Goal: Information Seeking & Learning: Learn about a topic

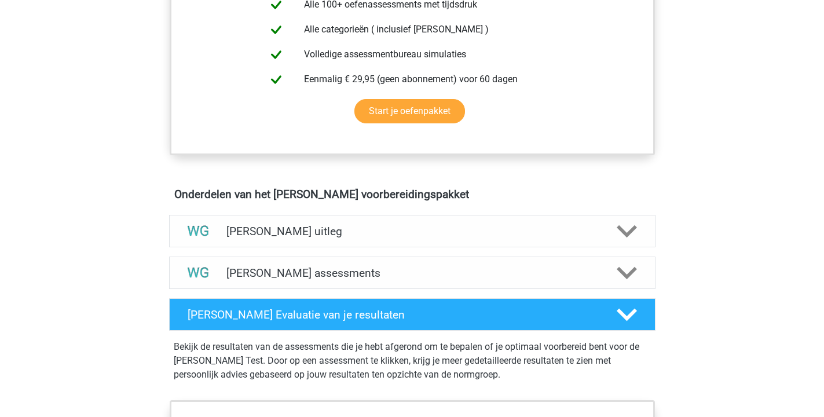
scroll to position [506, 0]
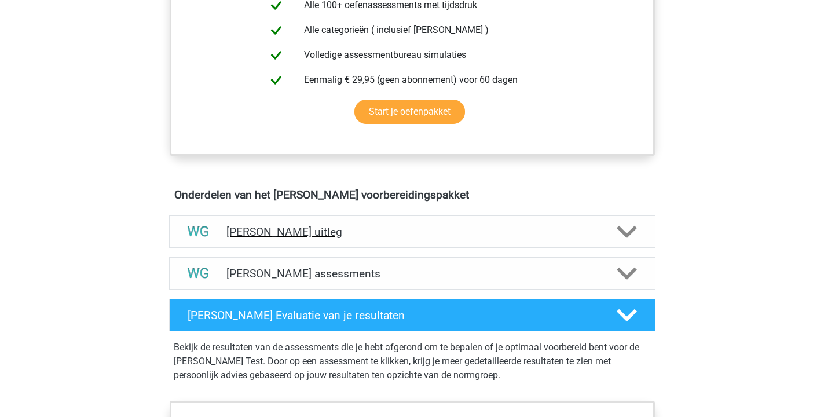
click at [248, 229] on h4 "Watson Glaser uitleg" at bounding box center [412, 231] width 372 height 13
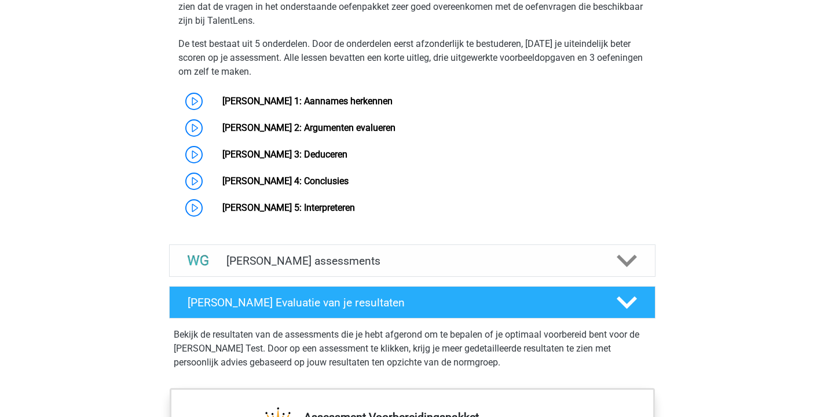
scroll to position [946, 0]
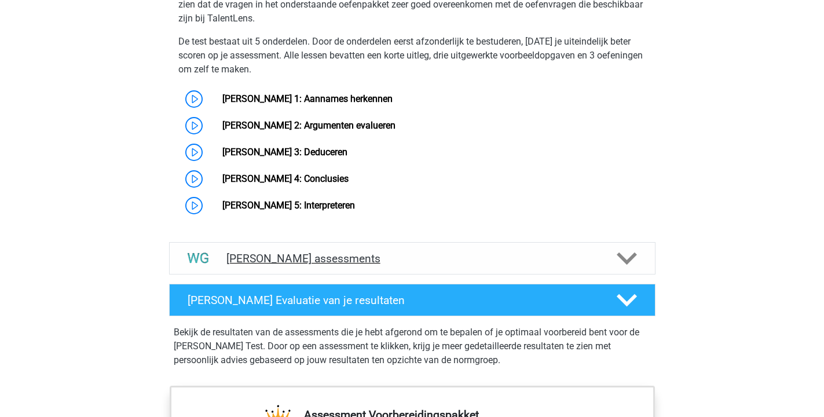
click at [280, 264] on h4 "Watson Glaser assessments" at bounding box center [412, 258] width 372 height 13
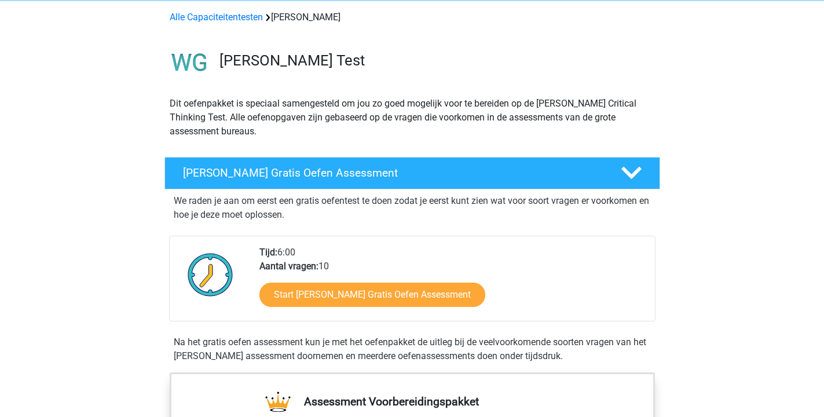
scroll to position [45, 0]
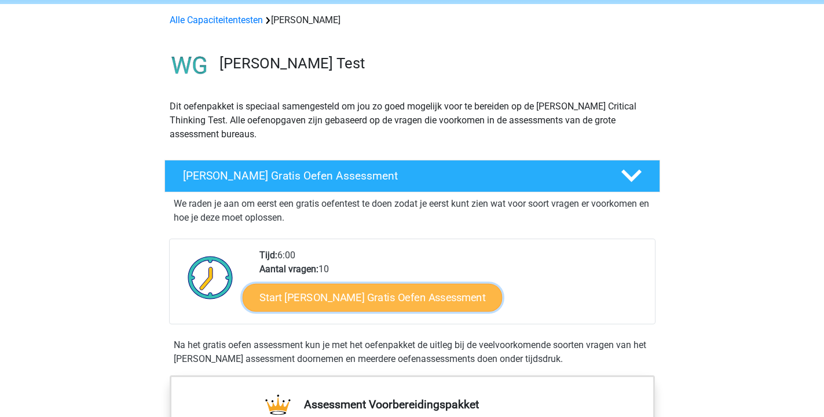
click at [315, 307] on link "Start Watson Glaser Gratis Oefen Assessment" at bounding box center [372, 298] width 260 height 28
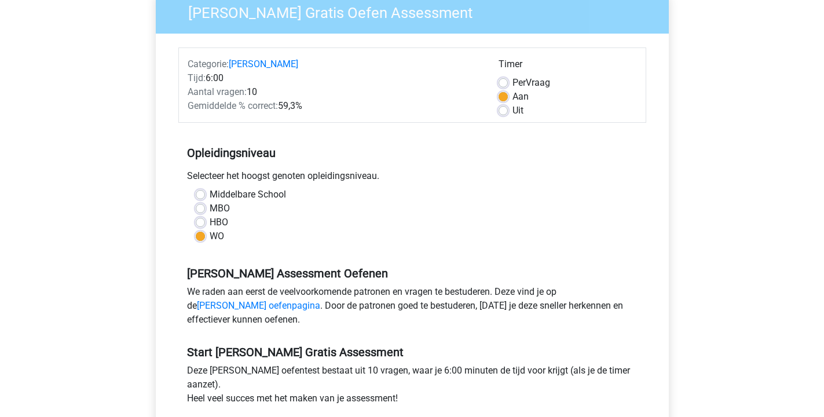
scroll to position [106, 0]
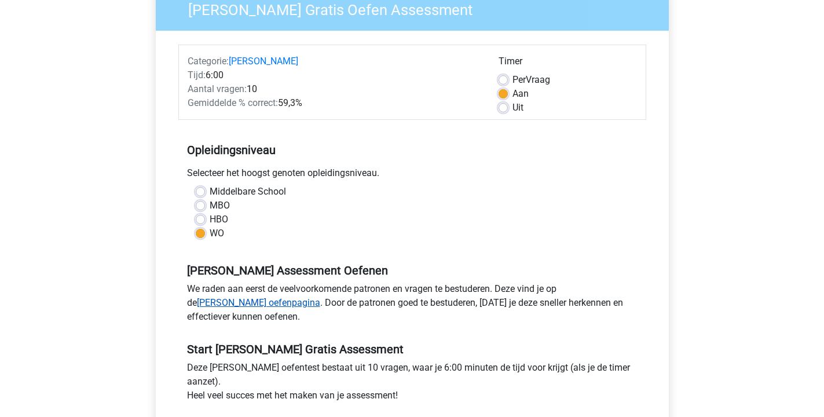
click at [320, 297] on link "Watson Glaser oefenpagina" at bounding box center [258, 302] width 123 height 11
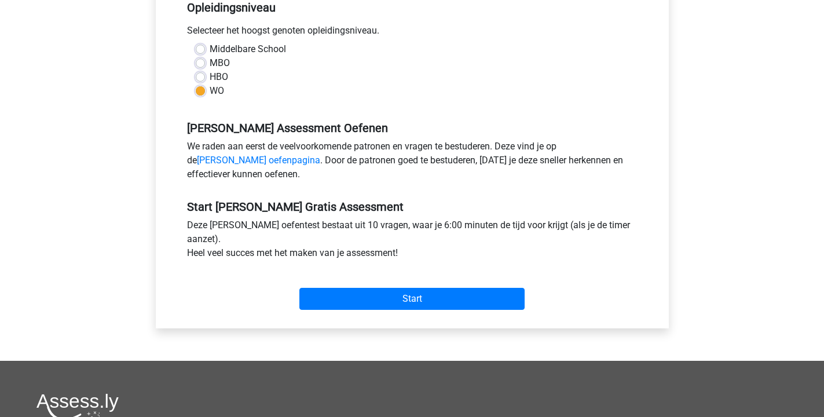
scroll to position [271, 0]
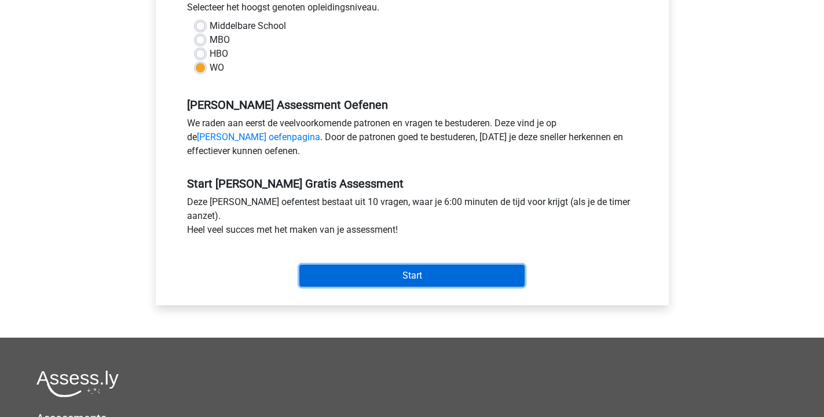
click at [392, 270] on input "Start" at bounding box center [411, 275] width 225 height 22
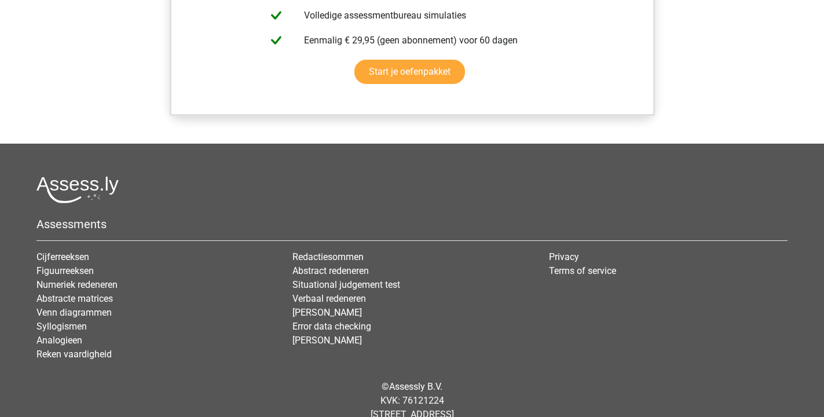
scroll to position [1053, 0]
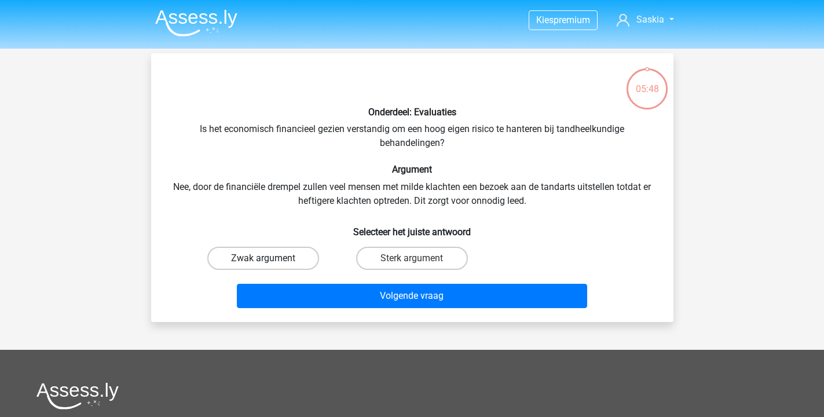
click at [288, 266] on label "Zwak argument" at bounding box center [263, 258] width 112 height 23
click at [270, 266] on input "Zwak argument" at bounding box center [267, 262] width 8 height 8
radio input "true"
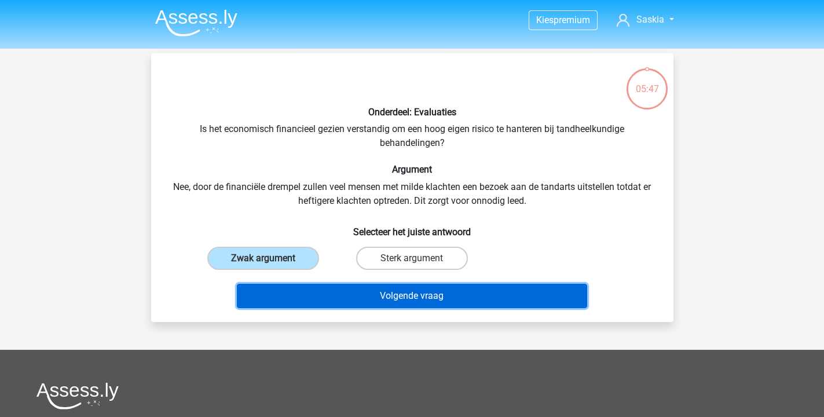
click at [351, 302] on button "Volgende vraag" at bounding box center [412, 296] width 350 height 24
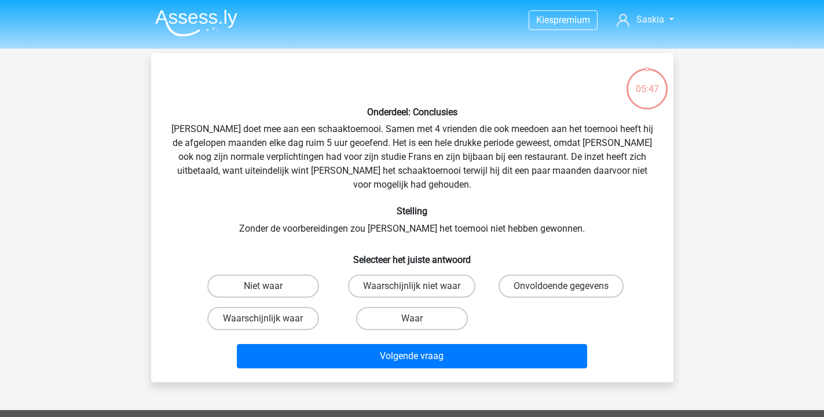
scroll to position [53, 0]
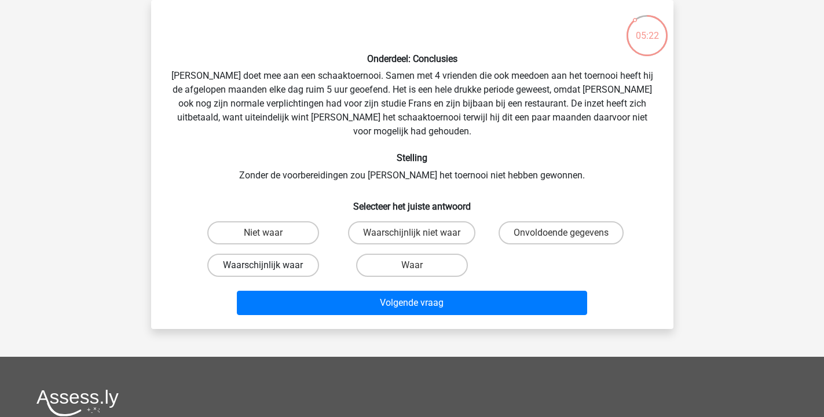
click at [269, 253] on label "Waarschijnlijk waar" at bounding box center [263, 264] width 112 height 23
click at [269, 265] on input "Waarschijnlijk waar" at bounding box center [267, 269] width 8 height 8
radio input "true"
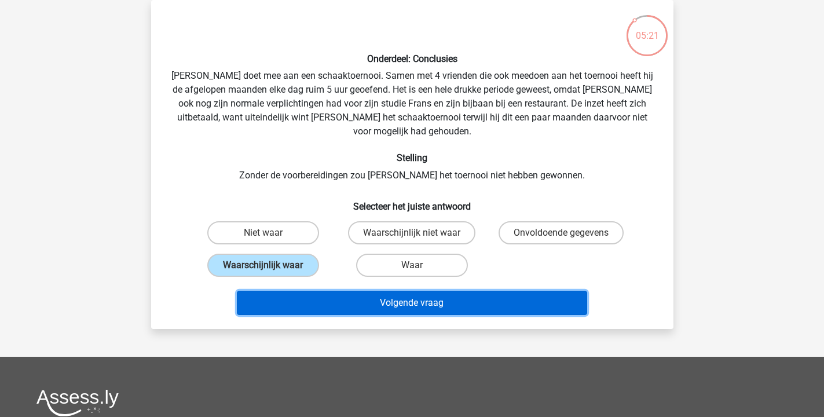
click at [406, 291] on button "Volgende vraag" at bounding box center [412, 303] width 350 height 24
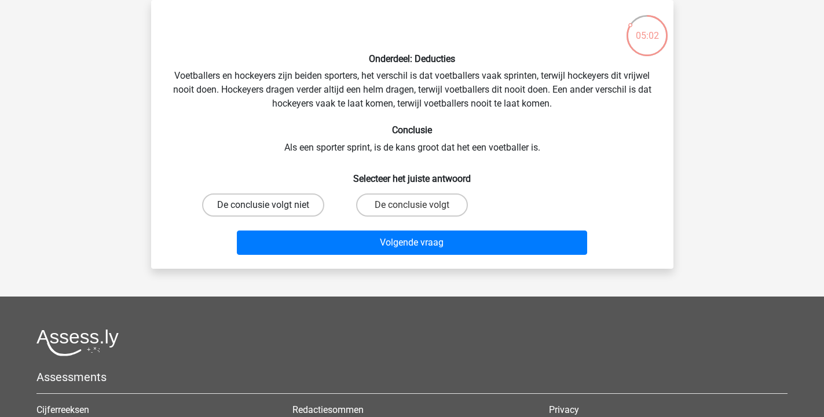
click at [274, 207] on label "De conclusie volgt niet" at bounding box center [263, 204] width 122 height 23
click at [270, 207] on input "De conclusie volgt niet" at bounding box center [267, 209] width 8 height 8
radio input "true"
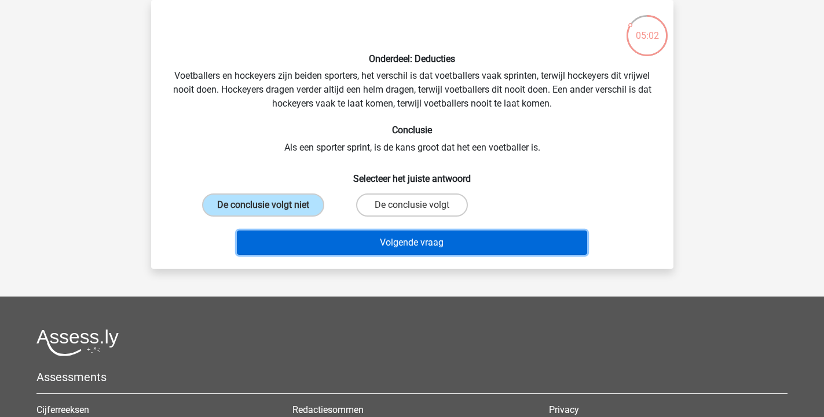
click at [378, 245] on button "Volgende vraag" at bounding box center [412, 242] width 350 height 24
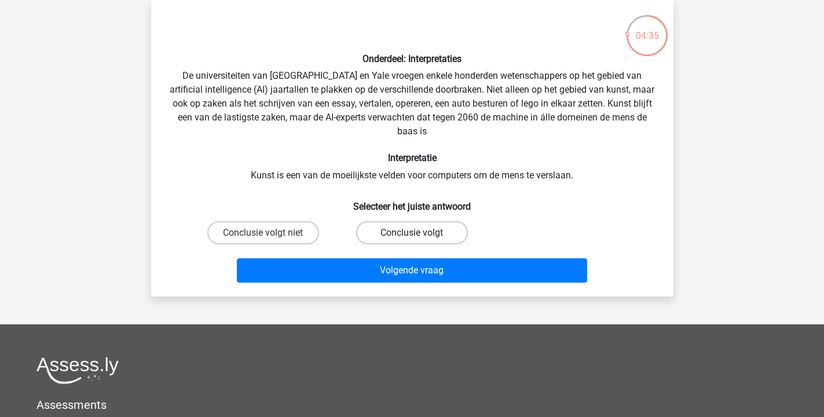
click at [390, 234] on label "Conclusie volgt" at bounding box center [412, 232] width 112 height 23
click at [411, 234] on input "Conclusie volgt" at bounding box center [415, 237] width 8 height 8
radio input "true"
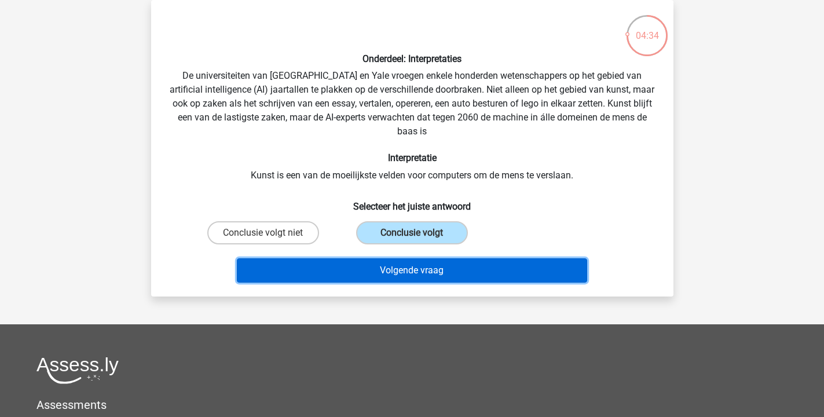
click at [386, 264] on button "Volgende vraag" at bounding box center [412, 270] width 350 height 24
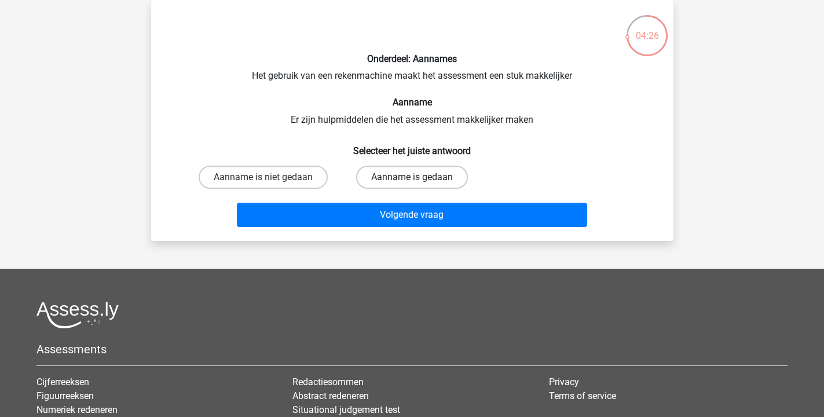
click at [399, 180] on label "Aanname is gedaan" at bounding box center [412, 177] width 112 height 23
click at [411, 180] on input "Aanname is gedaan" at bounding box center [415, 181] width 8 height 8
radio input "true"
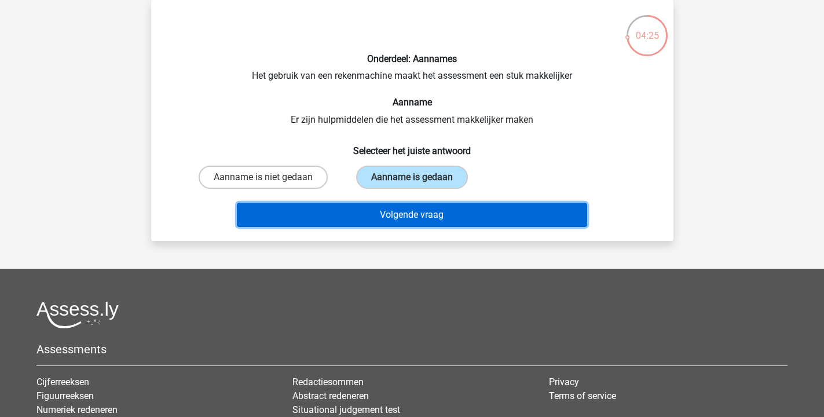
click at [398, 216] on button "Volgende vraag" at bounding box center [412, 215] width 350 height 24
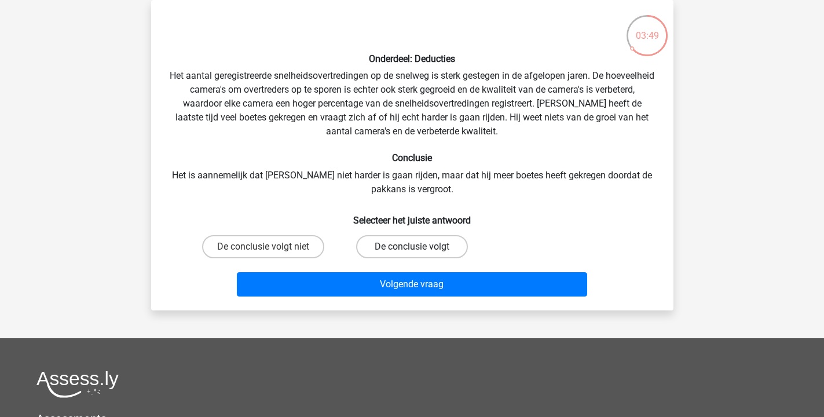
click at [406, 247] on label "De conclusie volgt" at bounding box center [412, 246] width 112 height 23
click at [411, 247] on input "De conclusie volgt" at bounding box center [415, 251] width 8 height 8
radio input "true"
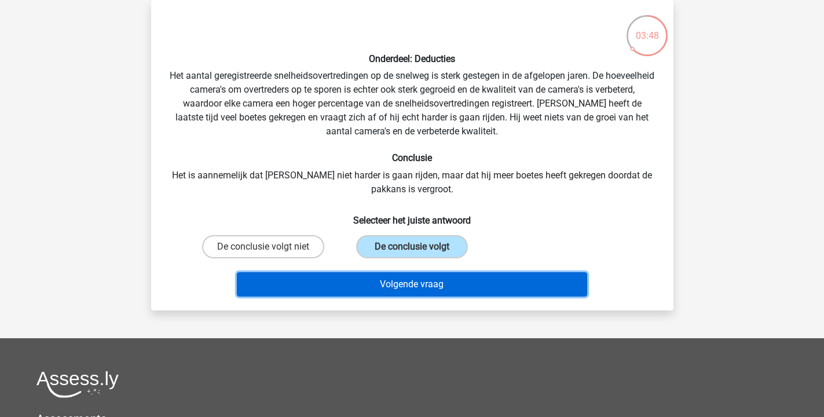
click at [413, 284] on button "Volgende vraag" at bounding box center [412, 284] width 350 height 24
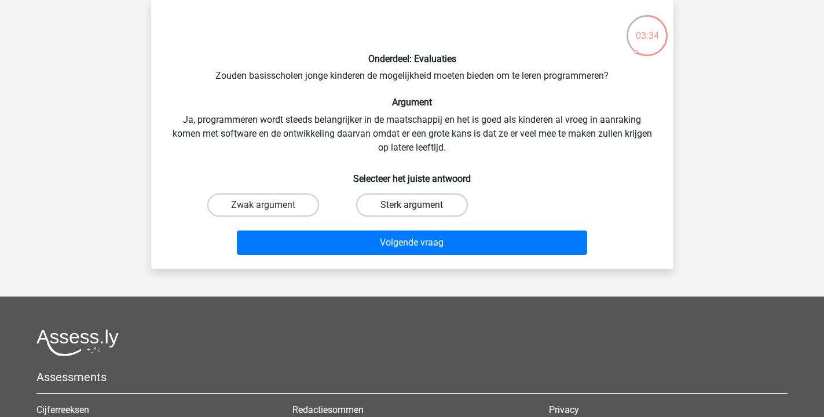
click at [433, 202] on label "Sterk argument" at bounding box center [412, 204] width 112 height 23
click at [419, 205] on input "Sterk argument" at bounding box center [415, 209] width 8 height 8
radio input "true"
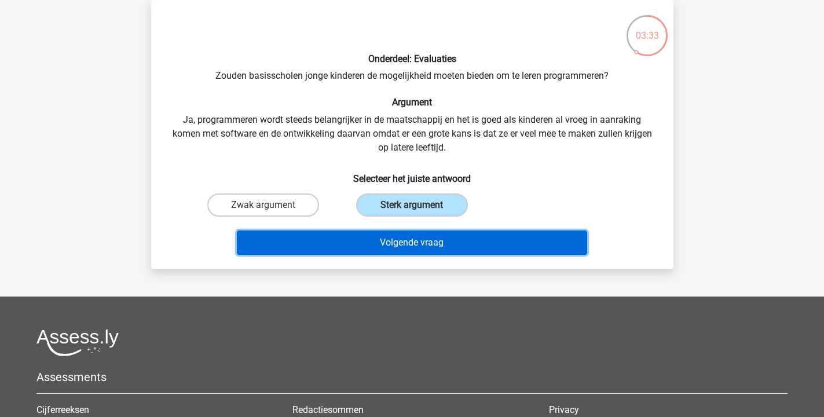
click at [439, 247] on button "Volgende vraag" at bounding box center [412, 242] width 350 height 24
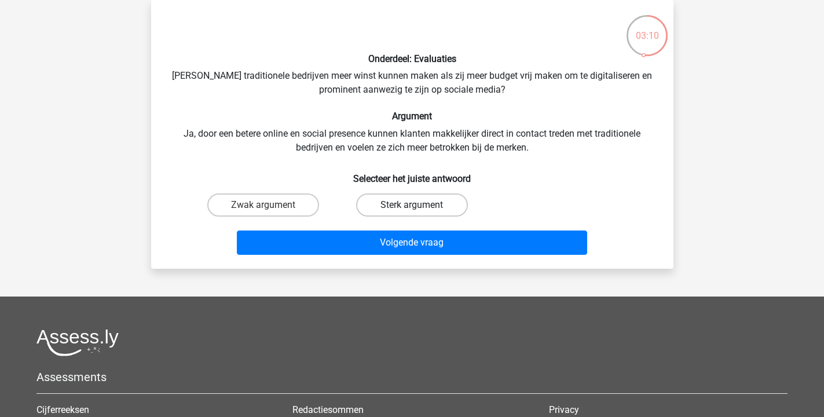
click at [428, 212] on label "Sterk argument" at bounding box center [412, 204] width 112 height 23
click at [419, 212] on input "Sterk argument" at bounding box center [415, 209] width 8 height 8
radio input "true"
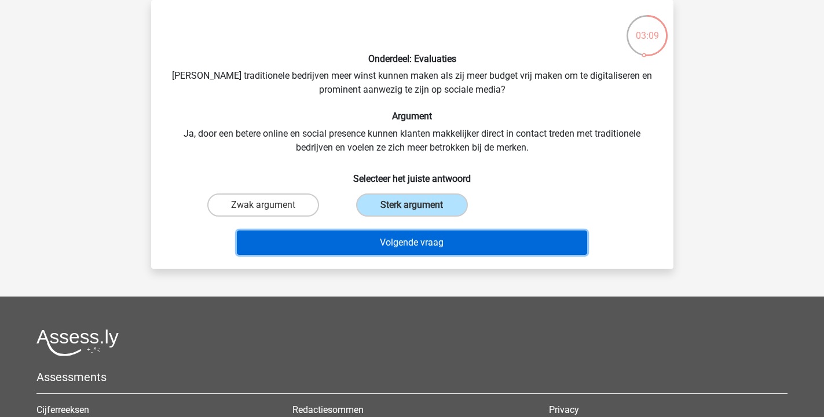
click at [442, 240] on button "Volgende vraag" at bounding box center [412, 242] width 350 height 24
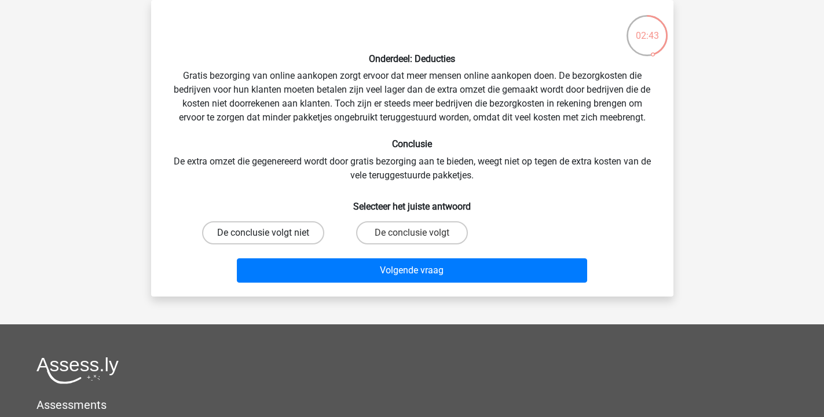
click at [295, 234] on label "De conclusie volgt niet" at bounding box center [263, 232] width 122 height 23
click at [270, 234] on input "De conclusie volgt niet" at bounding box center [267, 237] width 8 height 8
radio input "true"
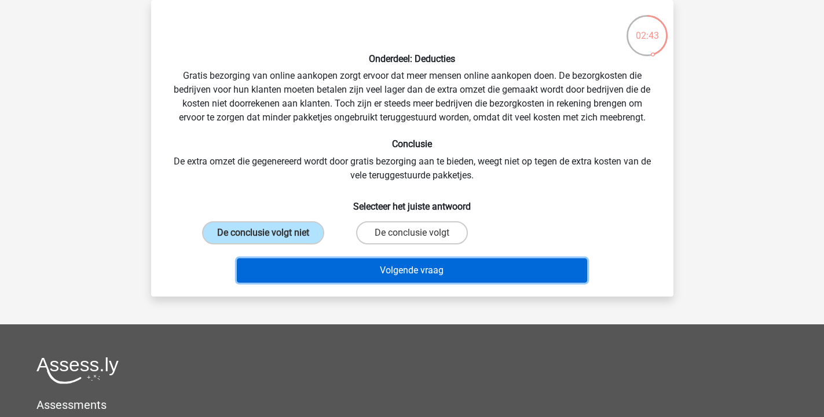
click at [371, 266] on button "Volgende vraag" at bounding box center [412, 270] width 350 height 24
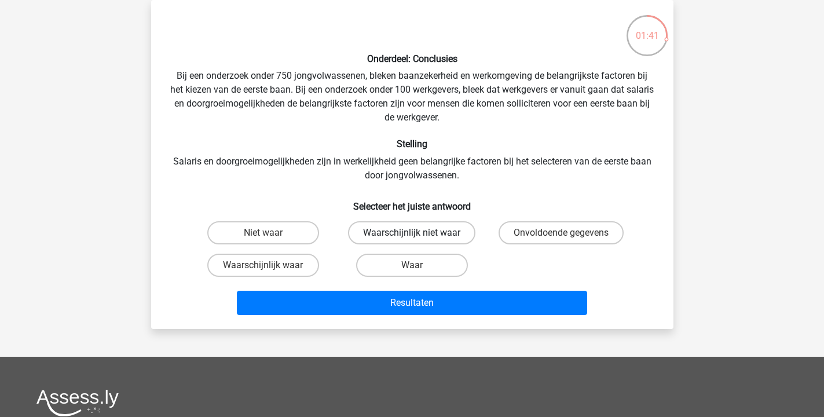
click at [394, 231] on label "Waarschijnlijk niet waar" at bounding box center [411, 232] width 127 height 23
click at [411, 233] on input "Waarschijnlijk niet waar" at bounding box center [415, 237] width 8 height 8
radio input "true"
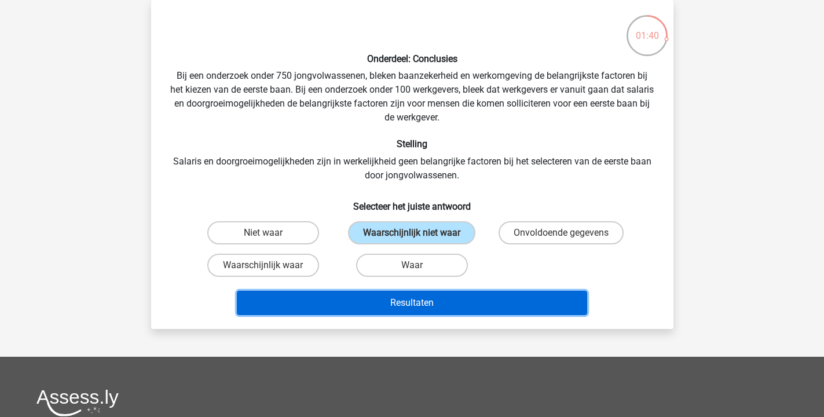
click at [405, 297] on button "Resultaten" at bounding box center [412, 303] width 350 height 24
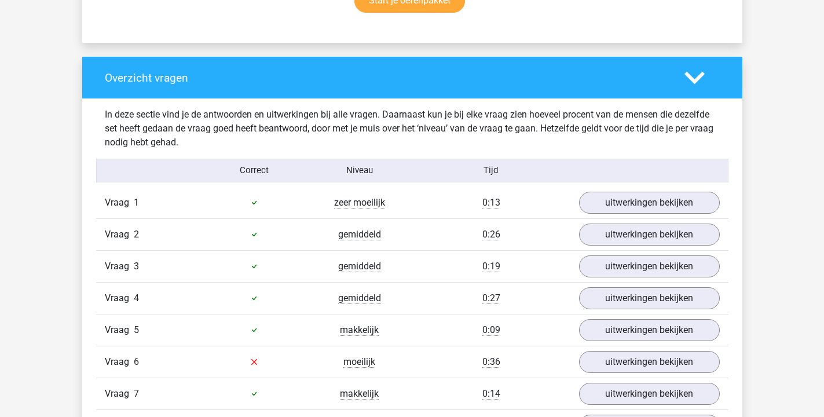
scroll to position [813, 0]
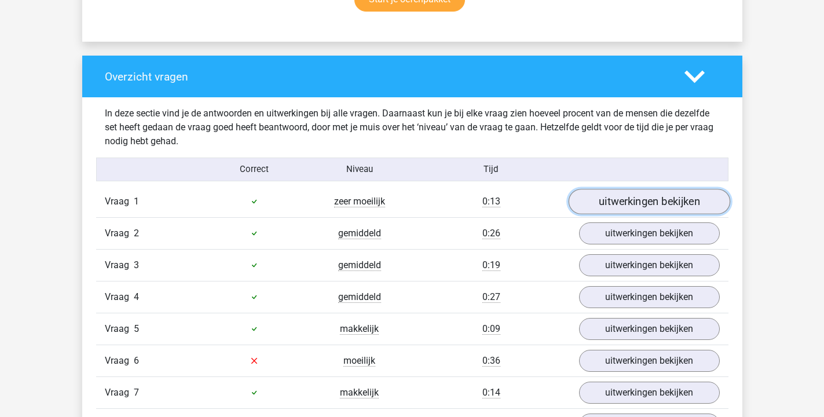
click at [644, 203] on link "uitwerkingen bekijken" at bounding box center [648, 201] width 161 height 25
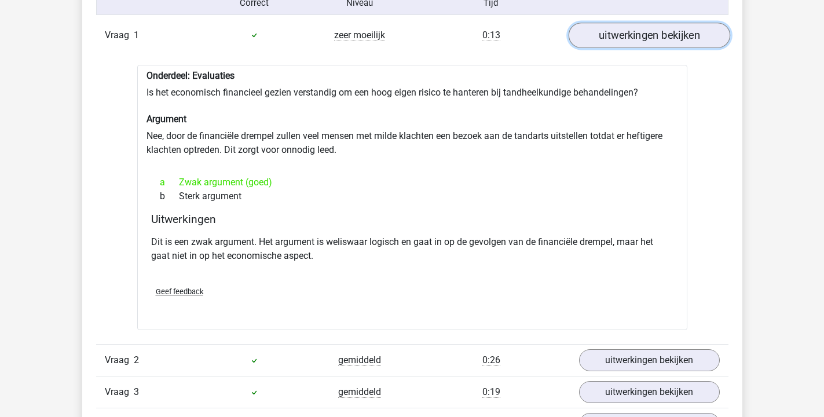
scroll to position [909, 0]
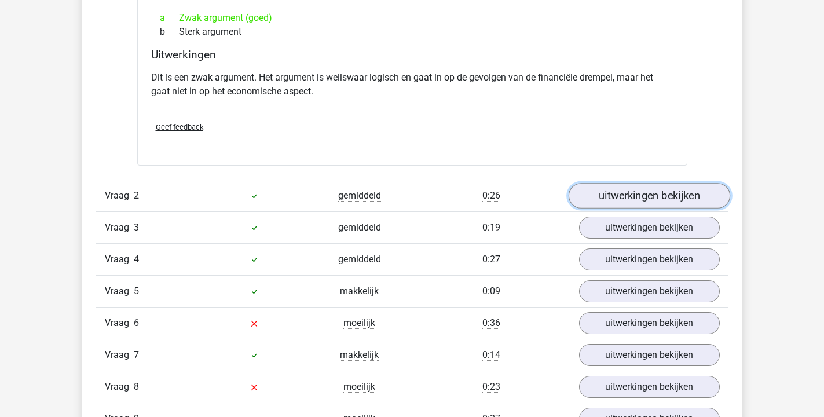
click at [670, 194] on link "uitwerkingen bekijken" at bounding box center [648, 195] width 161 height 25
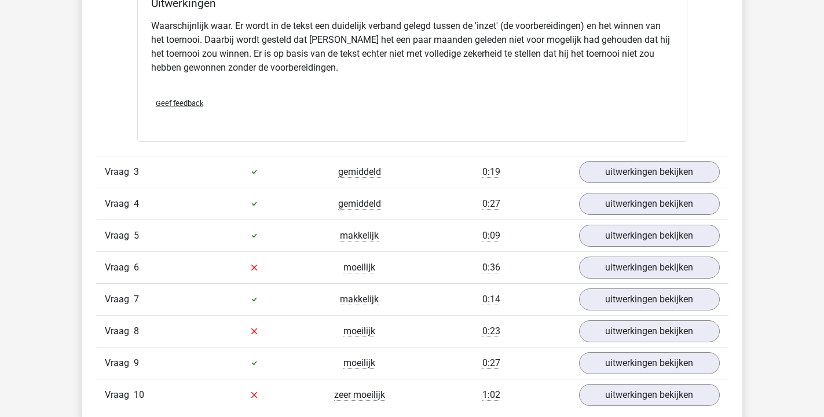
scroll to position [1593, 0]
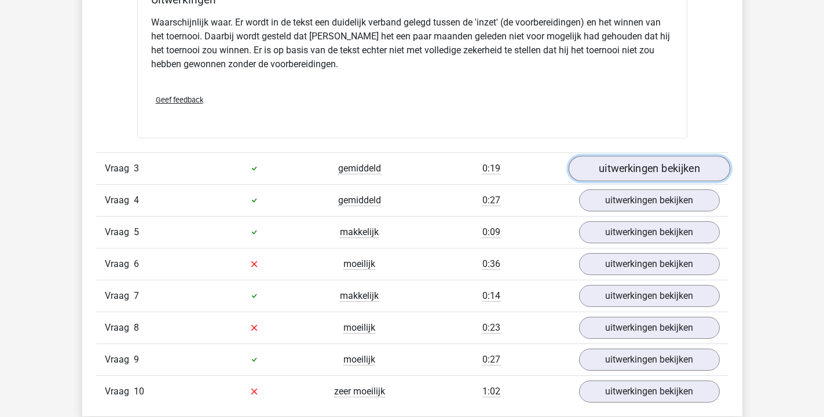
click at [652, 167] on link "uitwerkingen bekijken" at bounding box center [648, 168] width 161 height 25
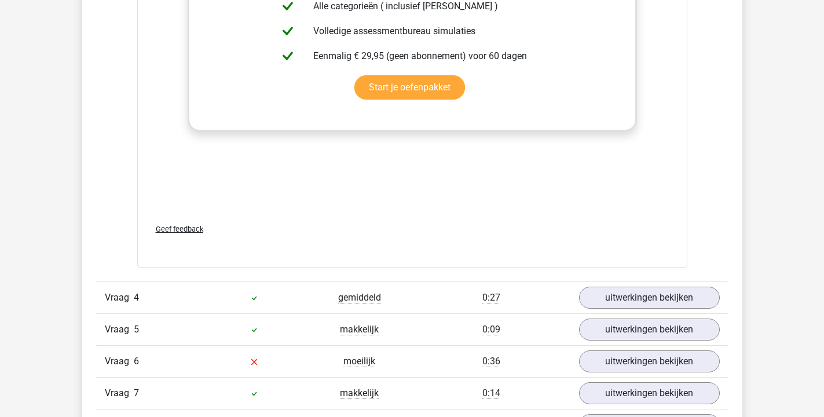
scroll to position [2192, 0]
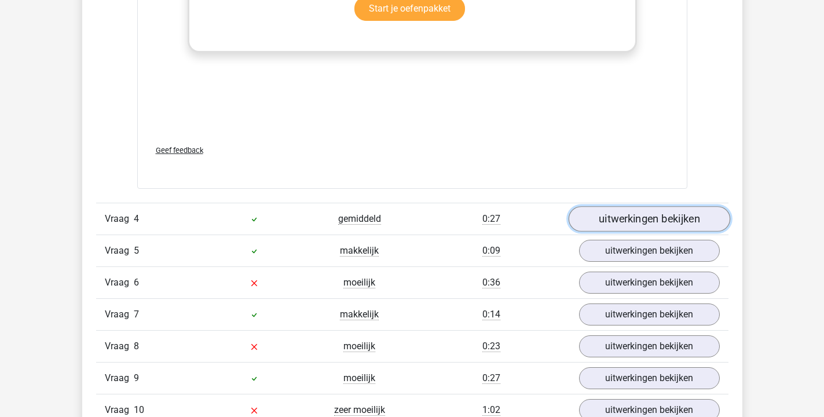
click at [661, 216] on link "uitwerkingen bekijken" at bounding box center [648, 218] width 161 height 25
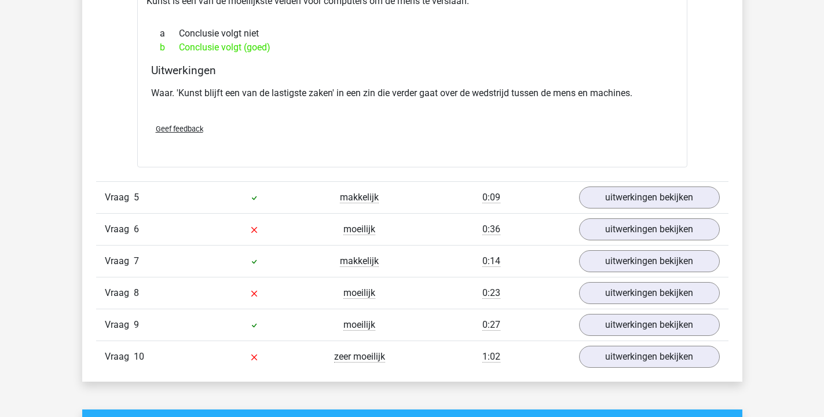
scroll to position [2560, 0]
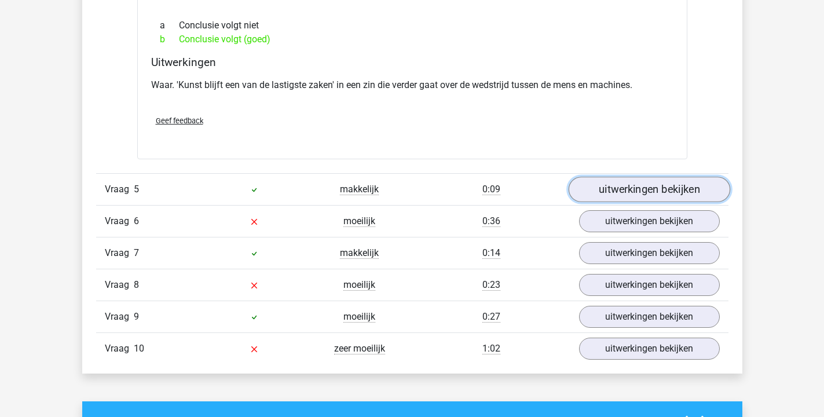
click at [631, 194] on link "uitwerkingen bekijken" at bounding box center [648, 189] width 161 height 25
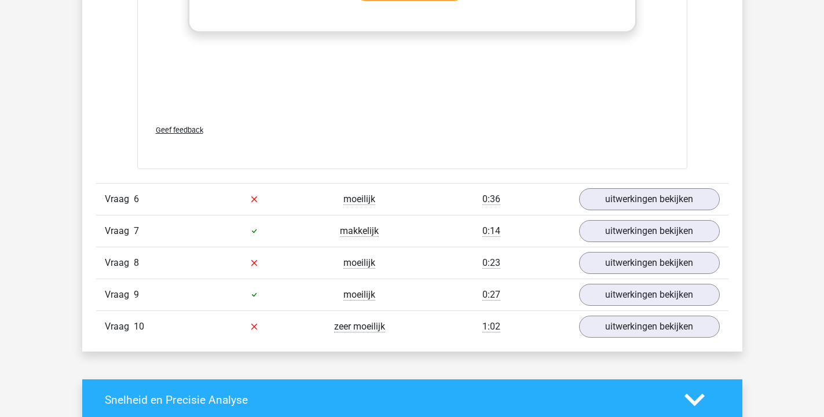
scroll to position [3245, 0]
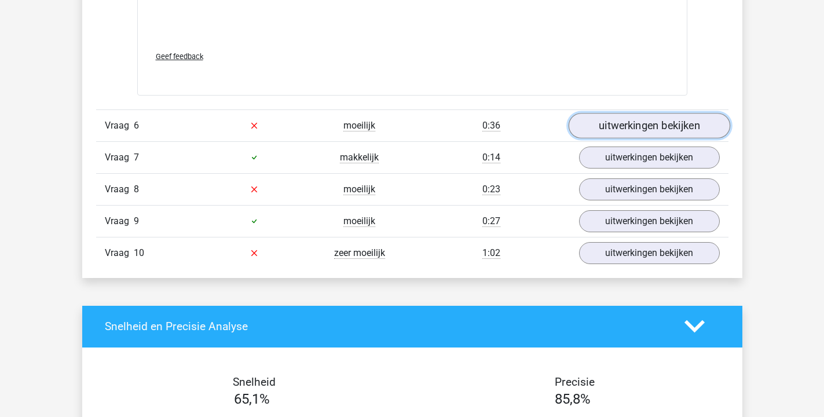
click at [614, 128] on link "uitwerkingen bekijken" at bounding box center [648, 125] width 161 height 25
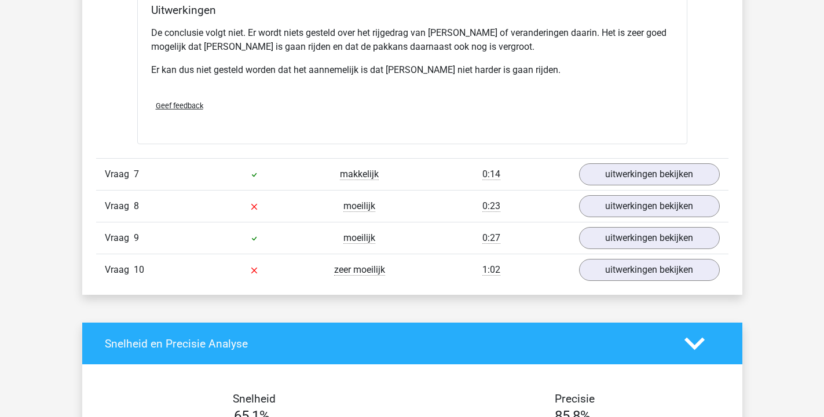
scroll to position [3616, 0]
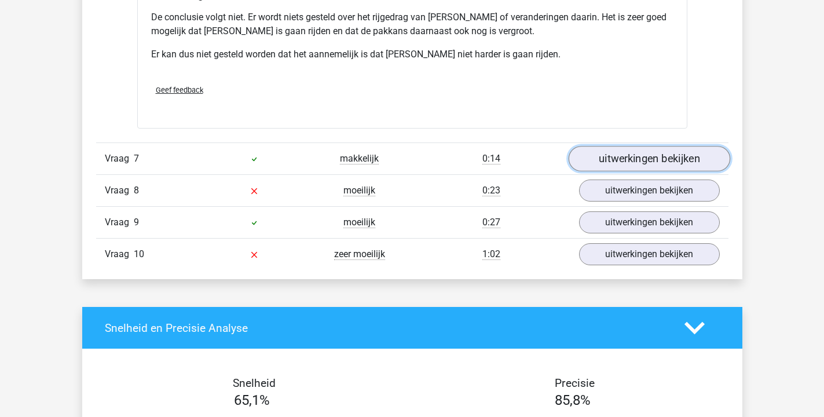
click at [619, 150] on link "uitwerkingen bekijken" at bounding box center [648, 158] width 161 height 25
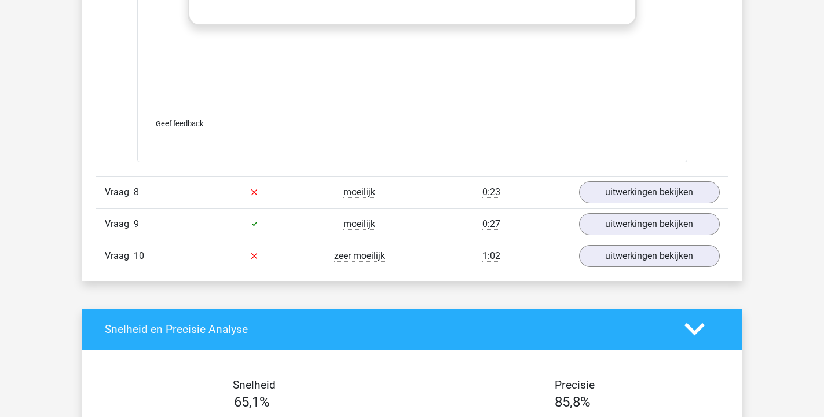
scroll to position [4218, 0]
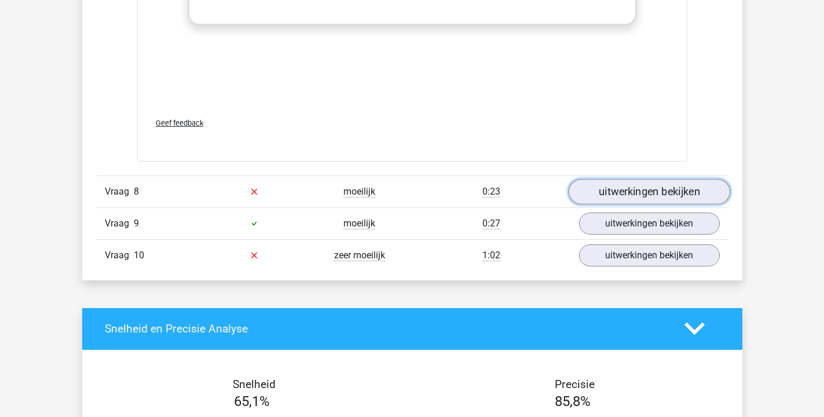
click at [618, 179] on link "uitwerkingen bekijken" at bounding box center [648, 191] width 161 height 25
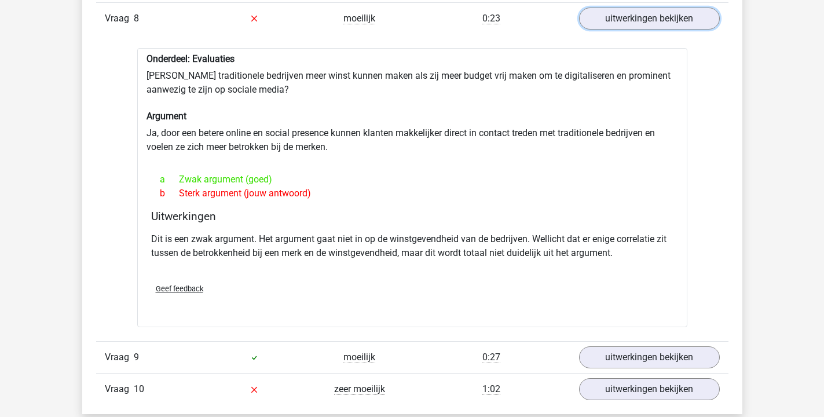
scroll to position [4556, 0]
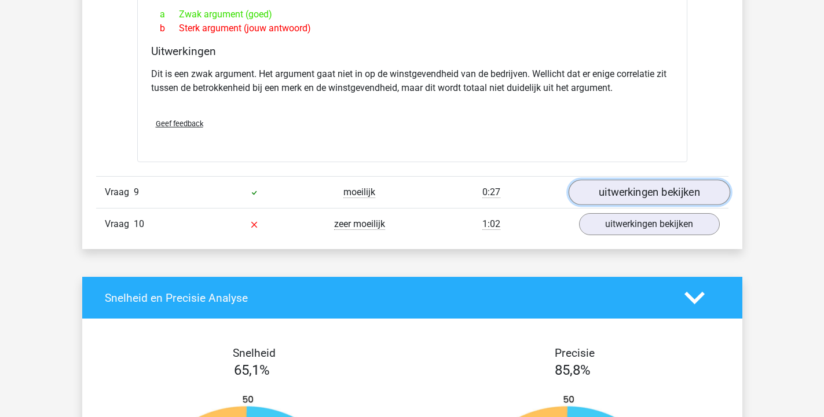
click at [668, 179] on link "uitwerkingen bekijken" at bounding box center [648, 191] width 161 height 25
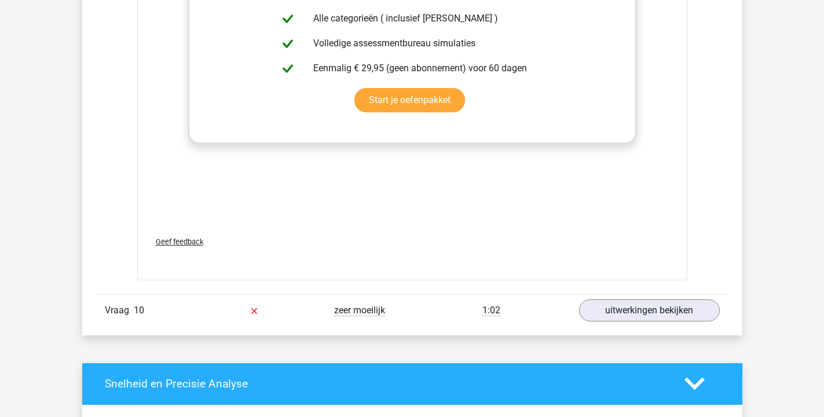
scroll to position [5160, 0]
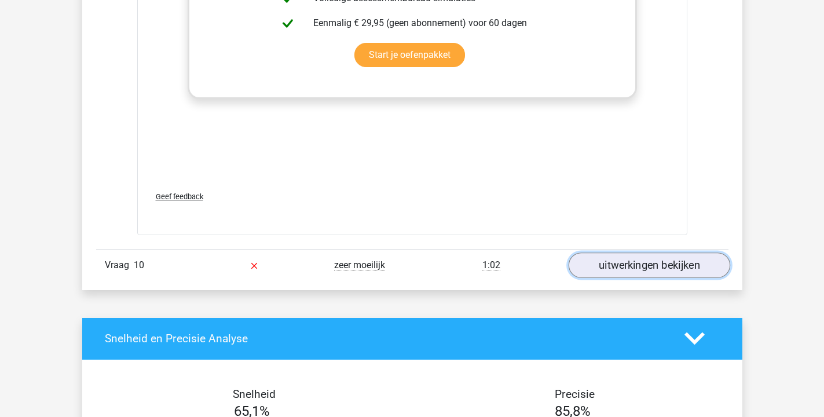
click at [633, 252] on link "uitwerkingen bekijken" at bounding box center [648, 264] width 161 height 25
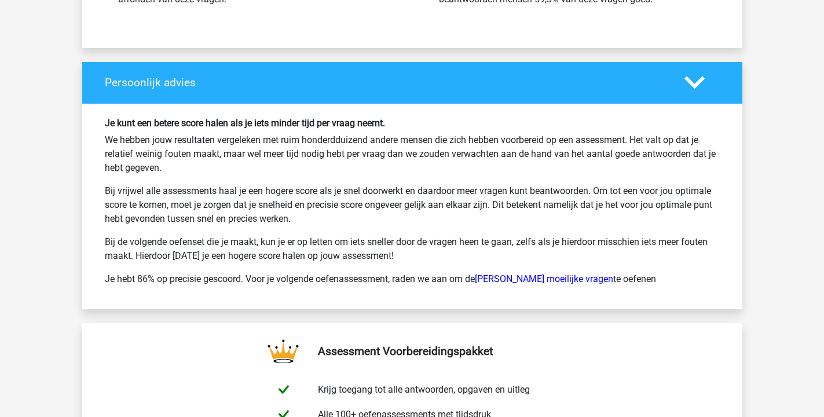
scroll to position [6479, 0]
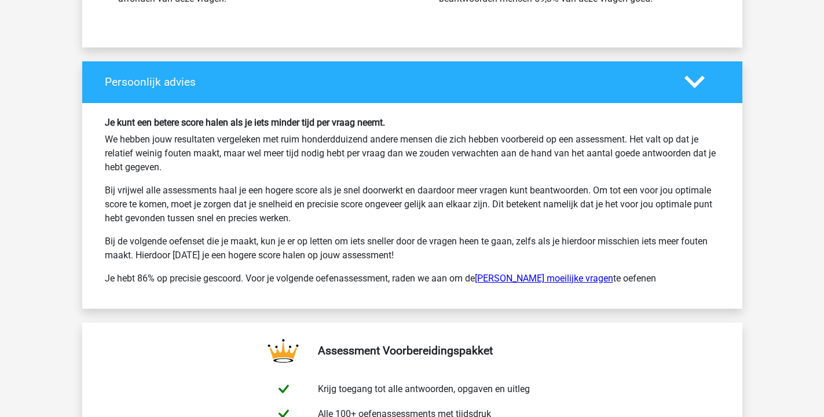
click at [515, 273] on link "[PERSON_NAME] moeilijke vragen" at bounding box center [544, 278] width 138 height 11
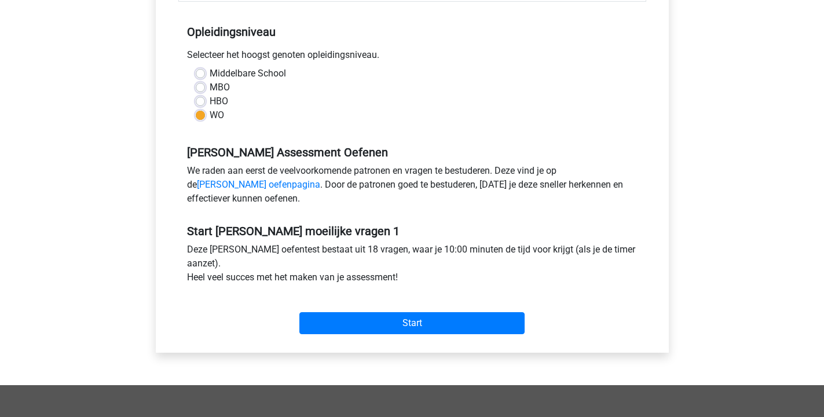
scroll to position [226, 0]
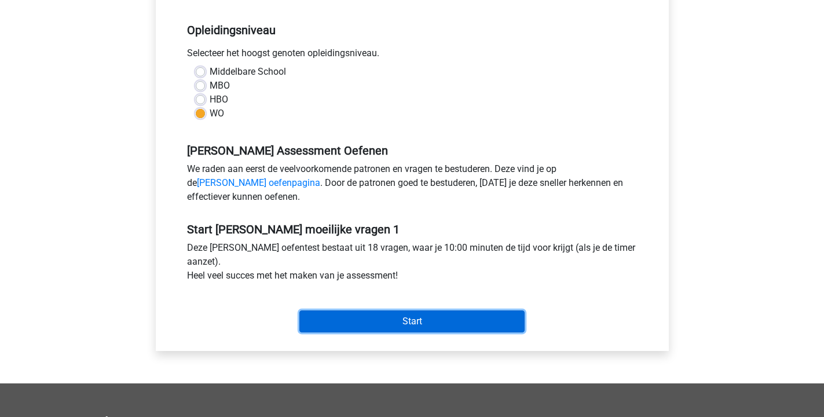
click at [462, 322] on input "Start" at bounding box center [411, 321] width 225 height 22
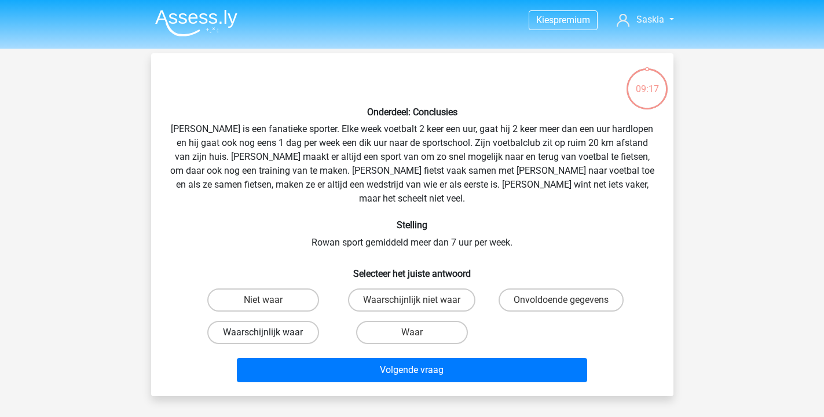
click at [296, 321] on label "Waarschijnlijk waar" at bounding box center [263, 332] width 112 height 23
click at [270, 332] on input "Waarschijnlijk waar" at bounding box center [267, 336] width 8 height 8
radio input "true"
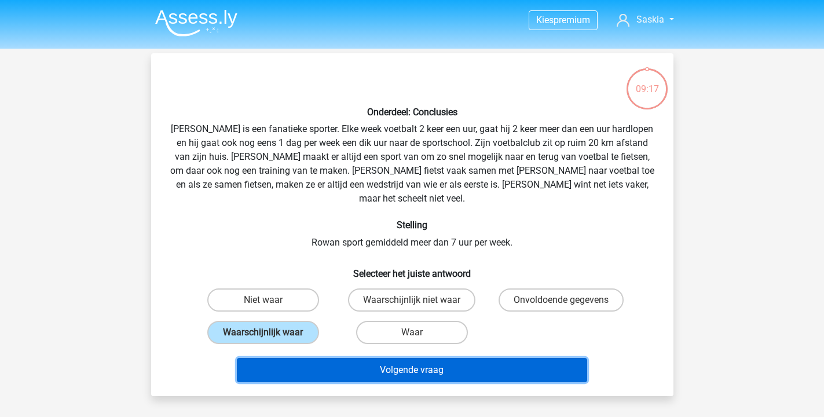
click at [380, 358] on button "Volgende vraag" at bounding box center [412, 370] width 350 height 24
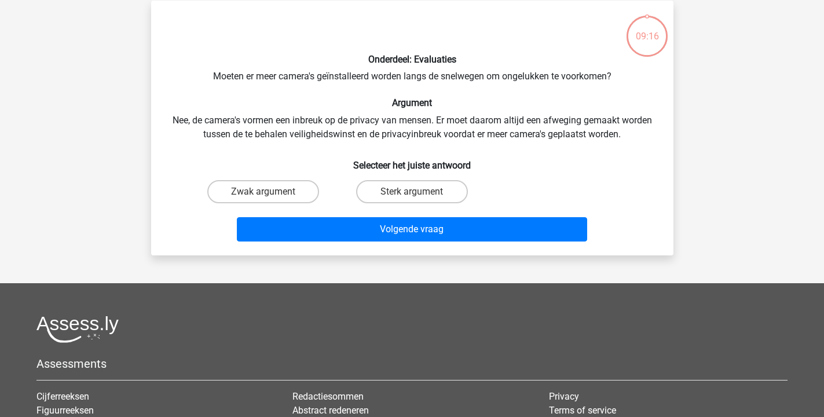
scroll to position [53, 0]
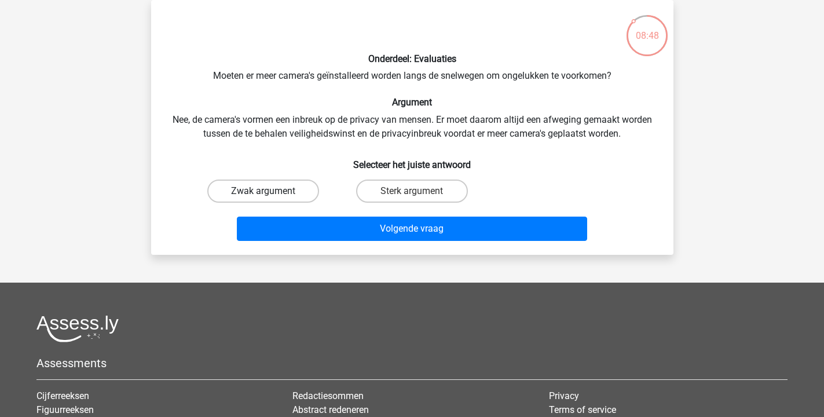
click at [262, 185] on label "Zwak argument" at bounding box center [263, 190] width 112 height 23
click at [263, 191] on input "Zwak argument" at bounding box center [267, 195] width 8 height 8
radio input "true"
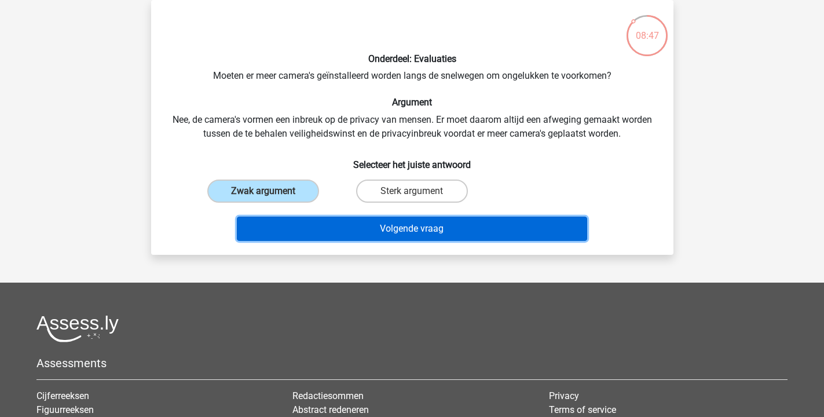
click at [352, 219] on button "Volgende vraag" at bounding box center [412, 228] width 350 height 24
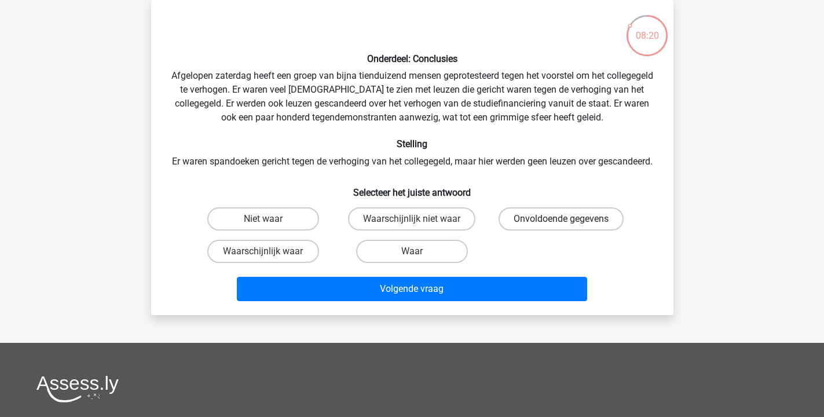
click at [532, 230] on label "Onvoldoende gegevens" at bounding box center [560, 218] width 125 height 23
click at [561, 226] on input "Onvoldoende gegevens" at bounding box center [565, 223] width 8 height 8
radio input "true"
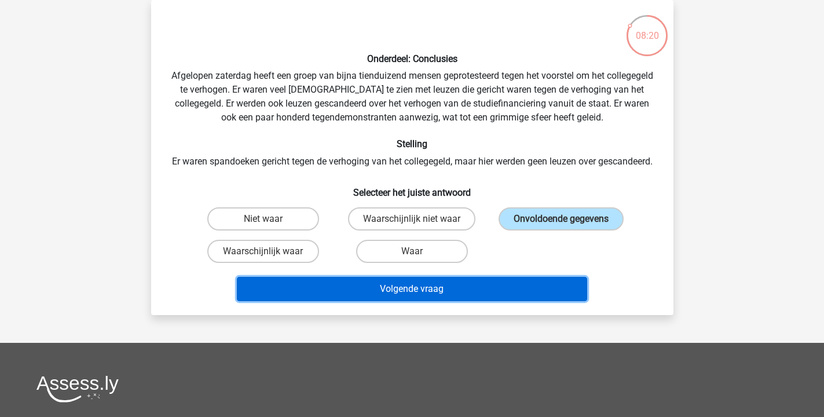
click at [477, 300] on button "Volgende vraag" at bounding box center [412, 289] width 350 height 24
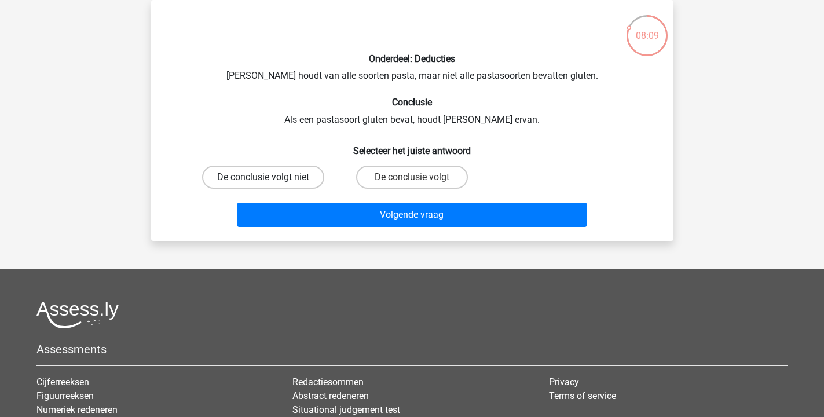
click at [301, 181] on label "De conclusie volgt niet" at bounding box center [263, 177] width 122 height 23
click at [270, 181] on input "De conclusie volgt niet" at bounding box center [267, 181] width 8 height 8
radio input "true"
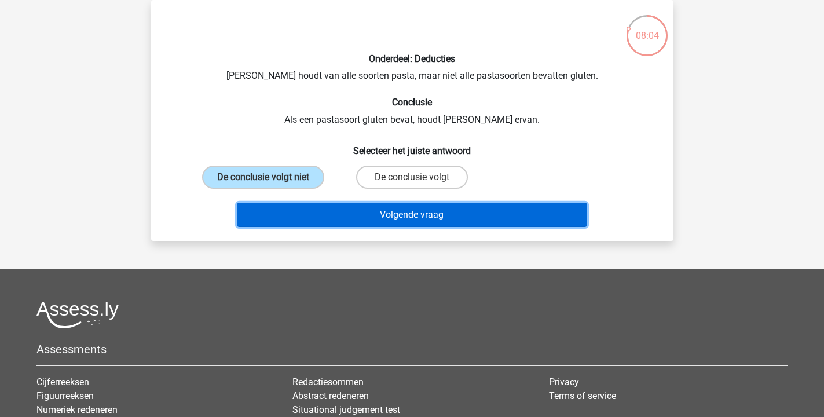
click at [384, 225] on button "Volgende vraag" at bounding box center [412, 215] width 350 height 24
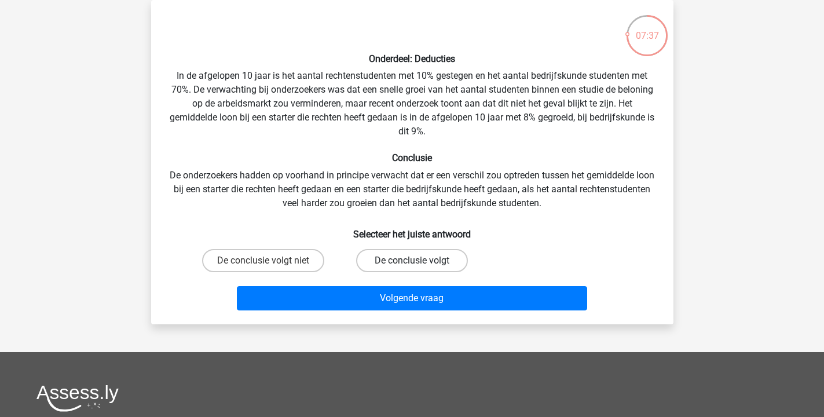
click at [433, 258] on label "De conclusie volgt" at bounding box center [412, 260] width 112 height 23
click at [419, 260] on input "De conclusie volgt" at bounding box center [415, 264] width 8 height 8
radio input "true"
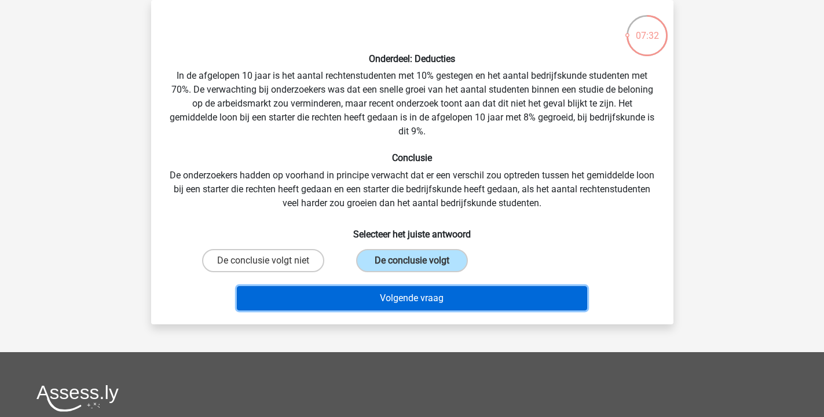
click at [421, 303] on button "Volgende vraag" at bounding box center [412, 298] width 350 height 24
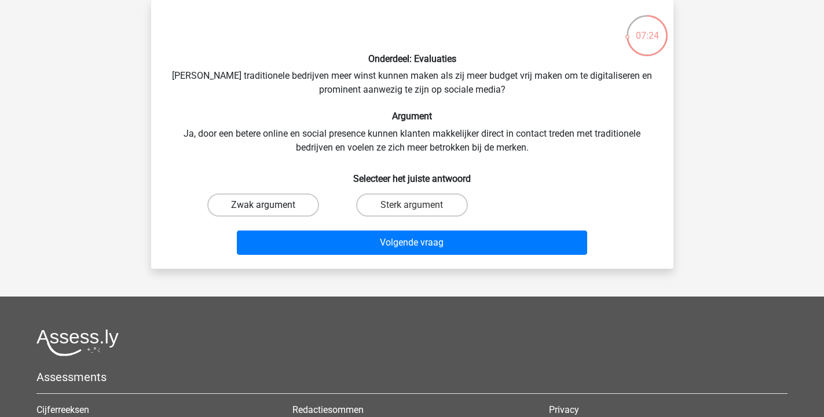
click at [296, 209] on label "Zwak argument" at bounding box center [263, 204] width 112 height 23
click at [270, 209] on input "Zwak argument" at bounding box center [267, 209] width 8 height 8
radio input "true"
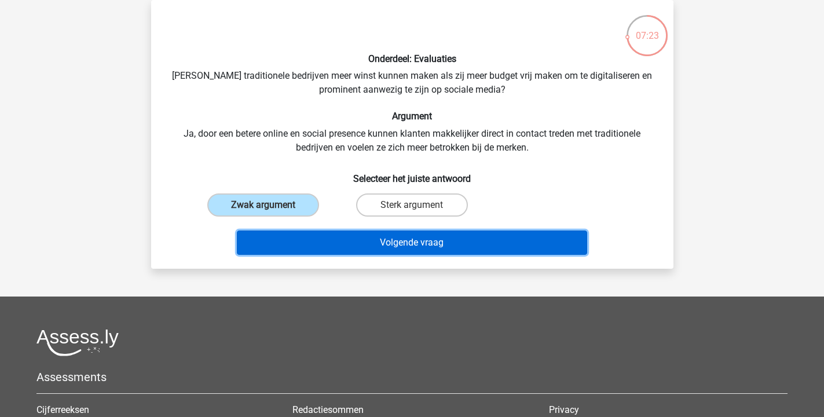
click at [361, 244] on button "Volgende vraag" at bounding box center [412, 242] width 350 height 24
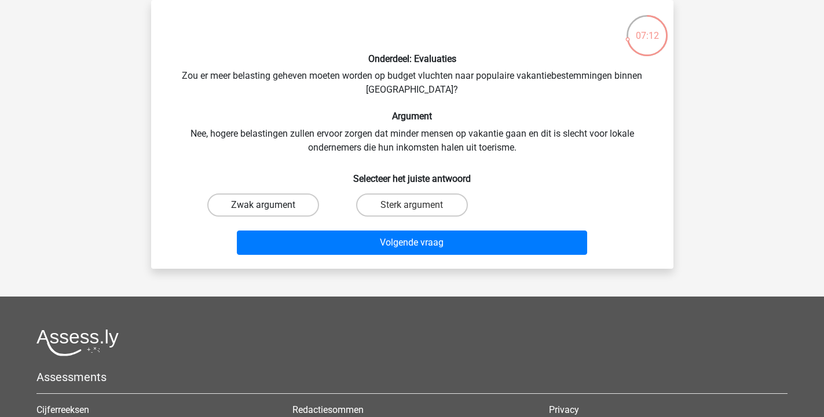
click at [296, 209] on label "Zwak argument" at bounding box center [263, 204] width 112 height 23
click at [270, 209] on input "Zwak argument" at bounding box center [267, 209] width 8 height 8
radio input "true"
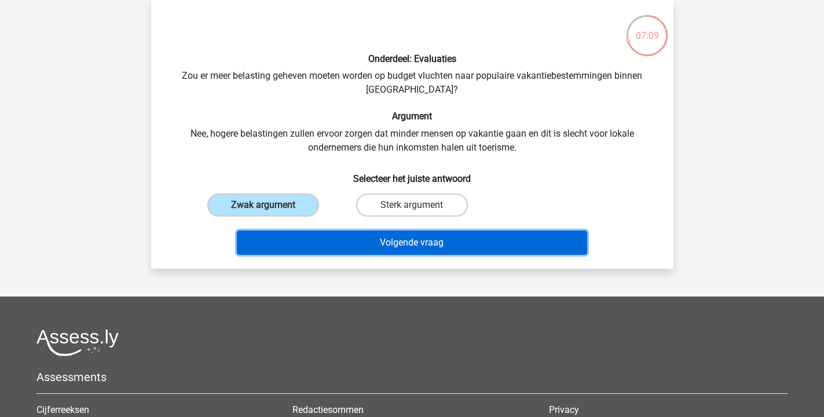
click at [338, 253] on button "Volgende vraag" at bounding box center [412, 242] width 350 height 24
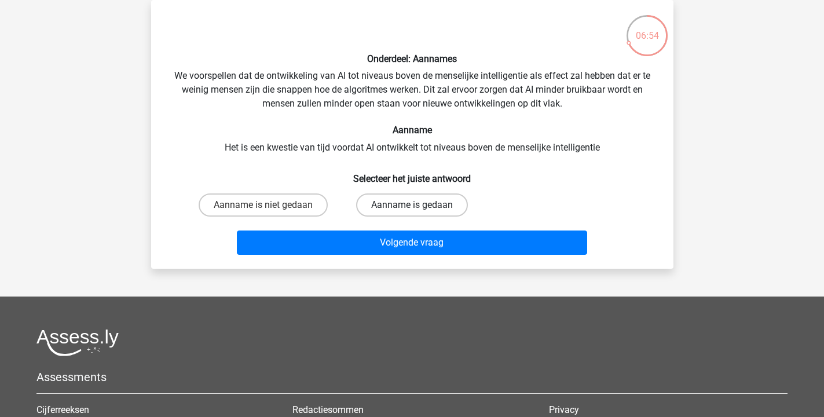
click at [387, 205] on label "Aanname is gedaan" at bounding box center [412, 204] width 112 height 23
click at [411, 205] on input "Aanname is gedaan" at bounding box center [415, 209] width 8 height 8
radio input "true"
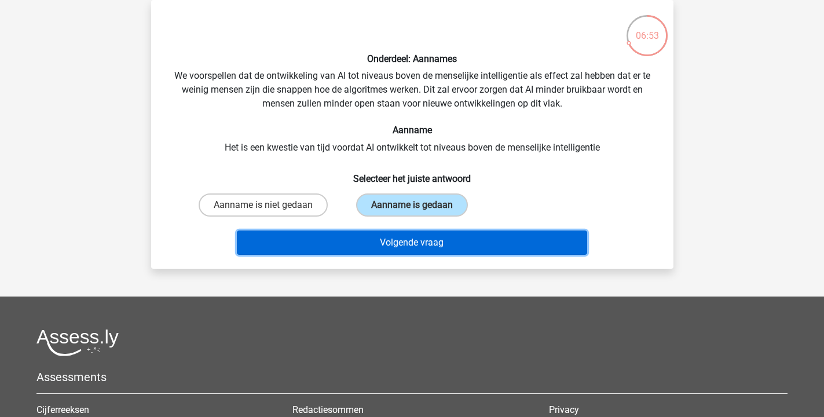
click at [394, 239] on button "Volgende vraag" at bounding box center [412, 242] width 350 height 24
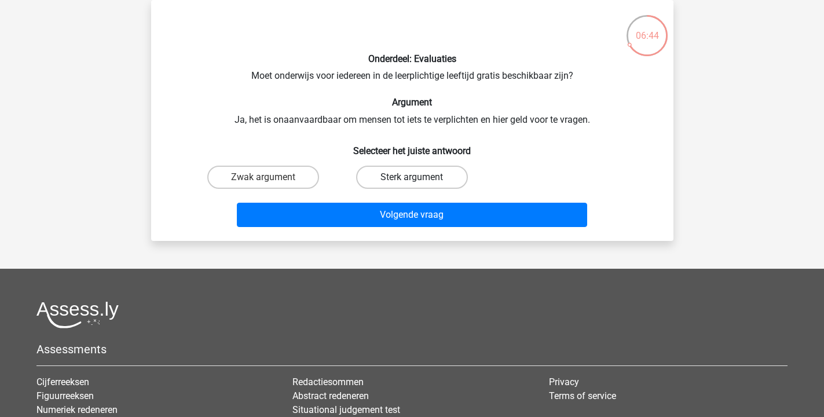
click at [403, 179] on label "Sterk argument" at bounding box center [412, 177] width 112 height 23
click at [411, 179] on input "Sterk argument" at bounding box center [415, 181] width 8 height 8
radio input "true"
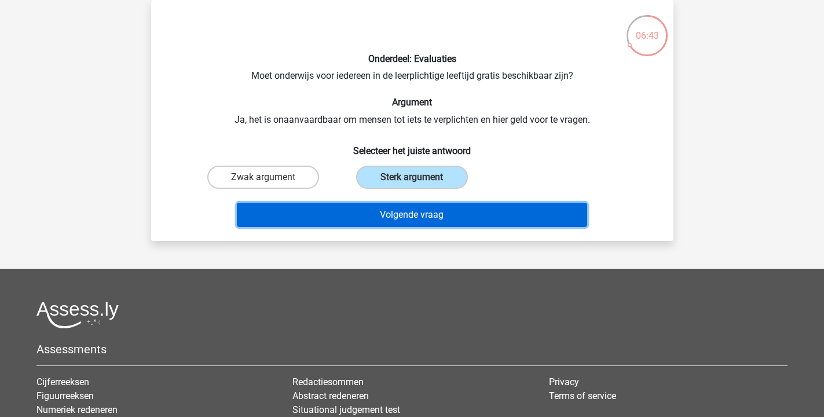
click at [409, 220] on button "Volgende vraag" at bounding box center [412, 215] width 350 height 24
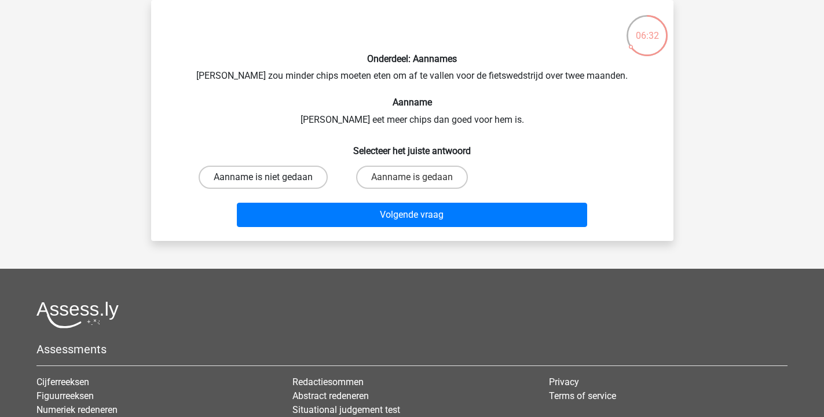
click at [296, 179] on label "Aanname is niet gedaan" at bounding box center [262, 177] width 129 height 23
click at [270, 179] on input "Aanname is niet gedaan" at bounding box center [267, 181] width 8 height 8
radio input "true"
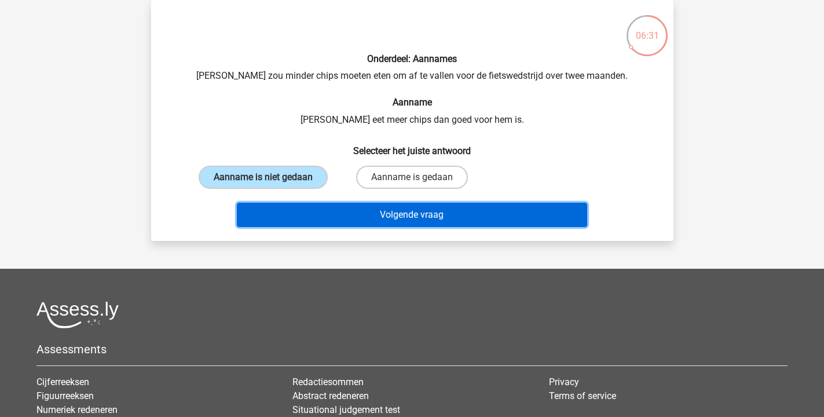
click at [383, 221] on button "Volgende vraag" at bounding box center [412, 215] width 350 height 24
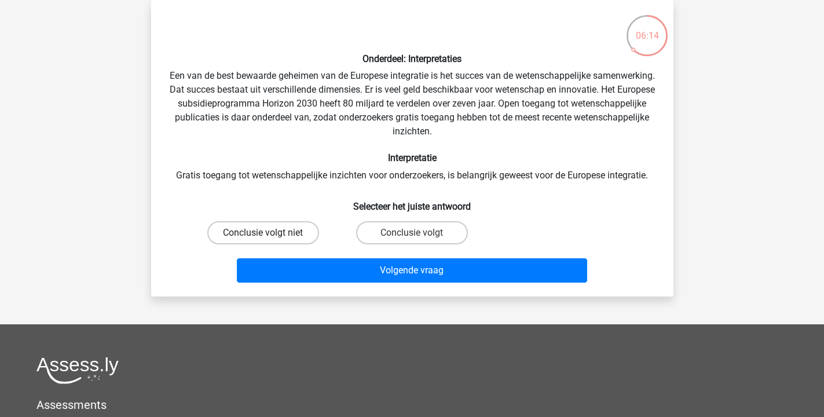
click at [303, 227] on label "Conclusie volgt niet" at bounding box center [263, 232] width 112 height 23
click at [270, 233] on input "Conclusie volgt niet" at bounding box center [267, 237] width 8 height 8
radio input "true"
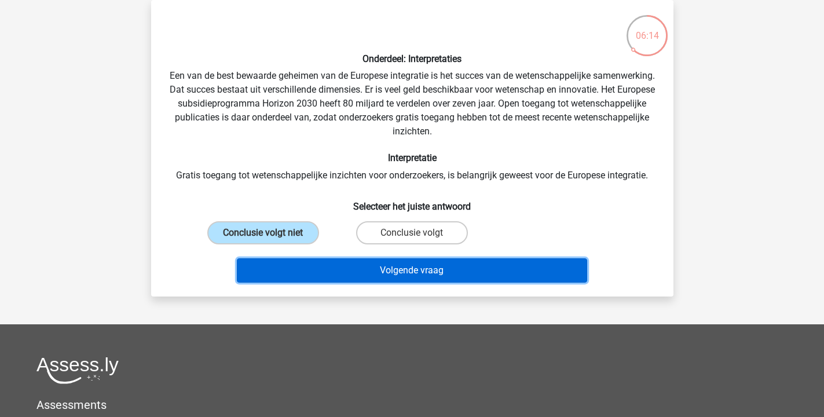
click at [405, 263] on button "Volgende vraag" at bounding box center [412, 270] width 350 height 24
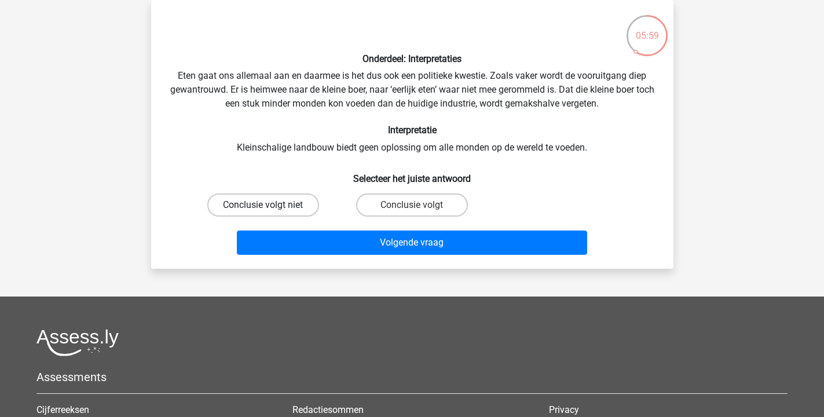
click at [308, 207] on label "Conclusie volgt niet" at bounding box center [263, 204] width 112 height 23
click at [270, 207] on input "Conclusie volgt niet" at bounding box center [267, 209] width 8 height 8
radio input "true"
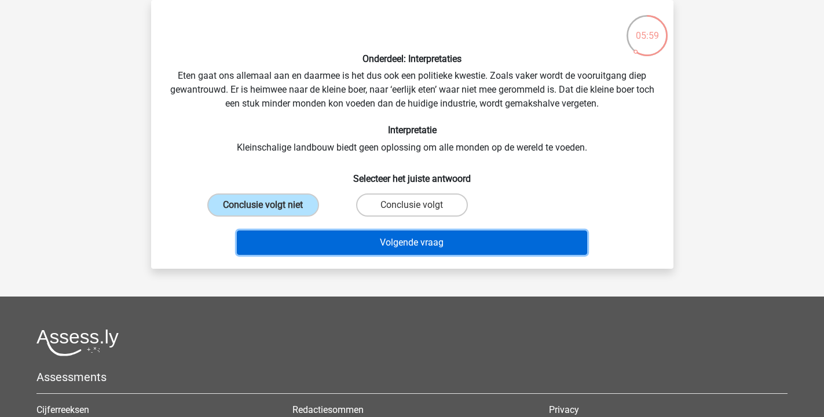
click at [367, 237] on button "Volgende vraag" at bounding box center [412, 242] width 350 height 24
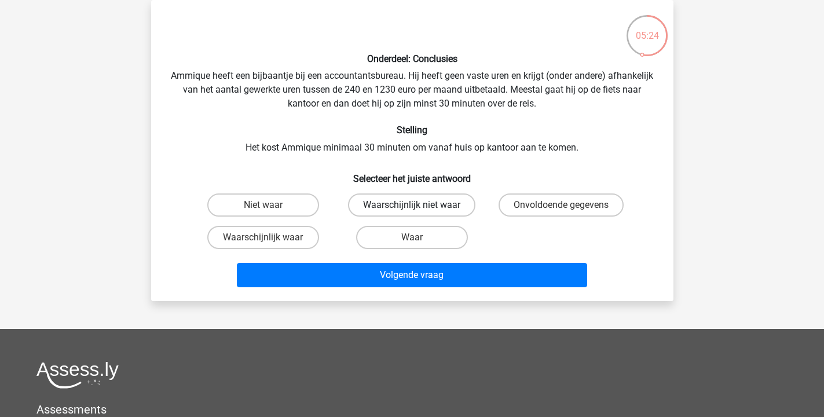
click at [384, 199] on label "Waarschijnlijk niet waar" at bounding box center [411, 204] width 127 height 23
click at [411, 205] on input "Waarschijnlijk niet waar" at bounding box center [415, 209] width 8 height 8
radio input "true"
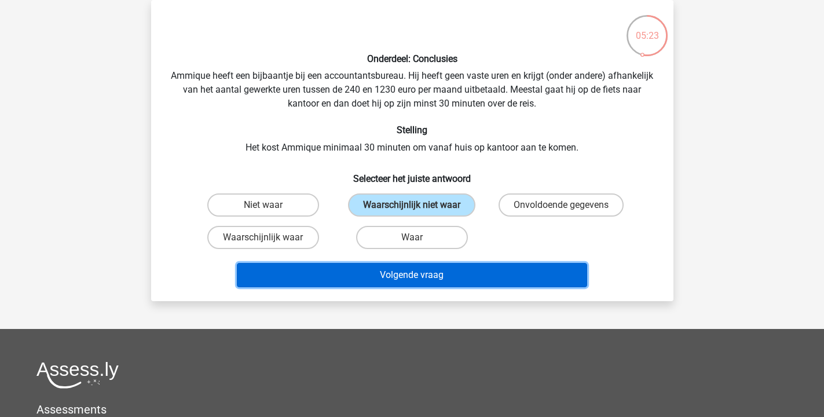
click at [391, 281] on button "Volgende vraag" at bounding box center [412, 275] width 350 height 24
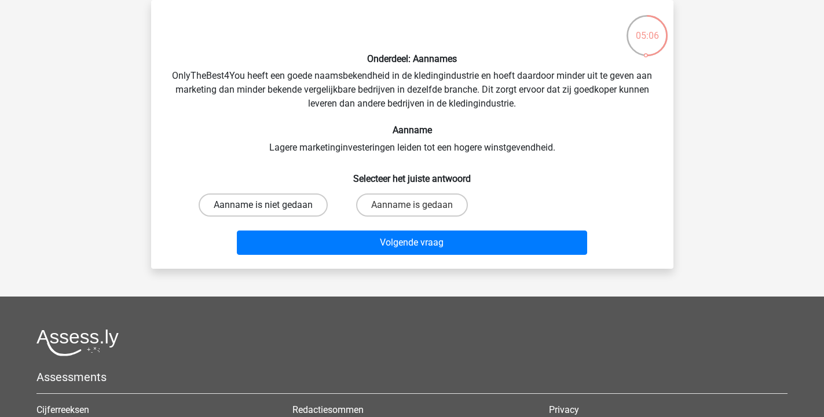
click at [273, 202] on label "Aanname is niet gedaan" at bounding box center [262, 204] width 129 height 23
click at [270, 205] on input "Aanname is niet gedaan" at bounding box center [267, 209] width 8 height 8
radio input "true"
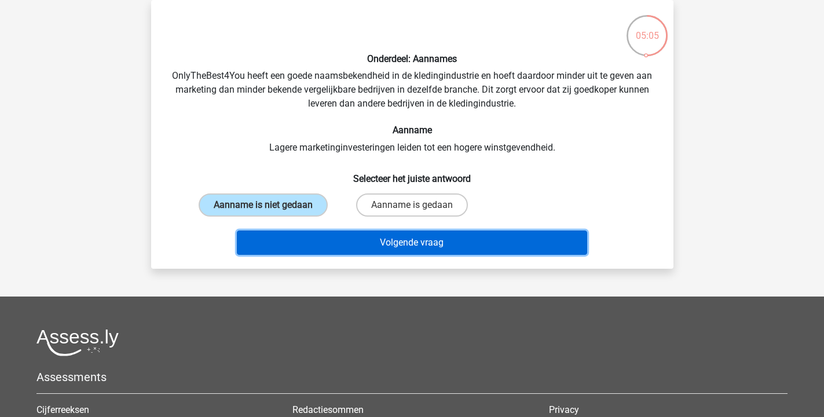
click at [361, 234] on button "Volgende vraag" at bounding box center [412, 242] width 350 height 24
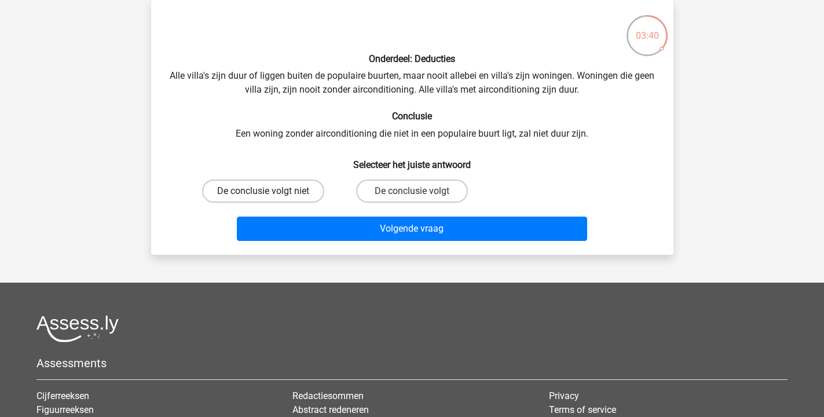
click at [306, 194] on label "De conclusie volgt niet" at bounding box center [263, 190] width 122 height 23
click at [270, 194] on input "De conclusie volgt niet" at bounding box center [267, 195] width 8 height 8
radio input "true"
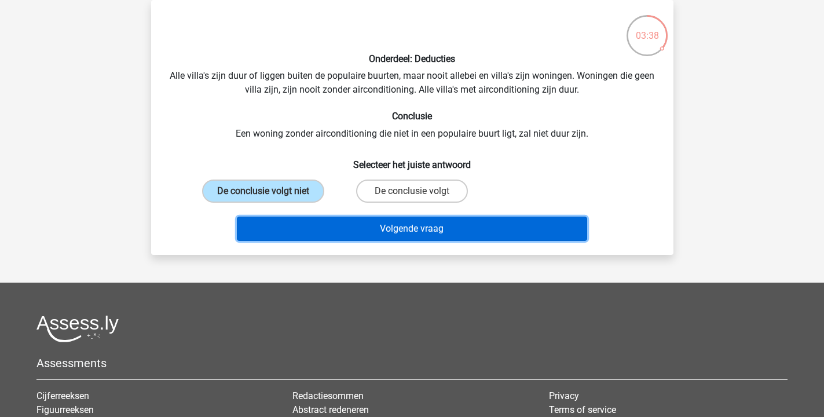
click at [348, 229] on button "Volgende vraag" at bounding box center [412, 228] width 350 height 24
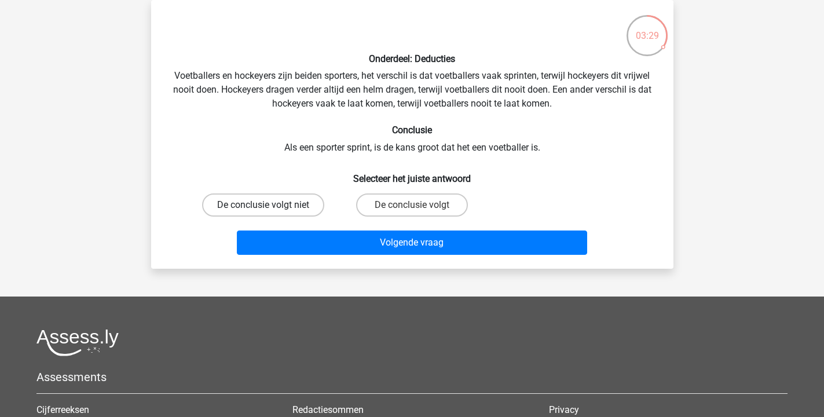
click at [266, 198] on label "De conclusie volgt niet" at bounding box center [263, 204] width 122 height 23
click at [266, 205] on input "De conclusie volgt niet" at bounding box center [267, 209] width 8 height 8
radio input "true"
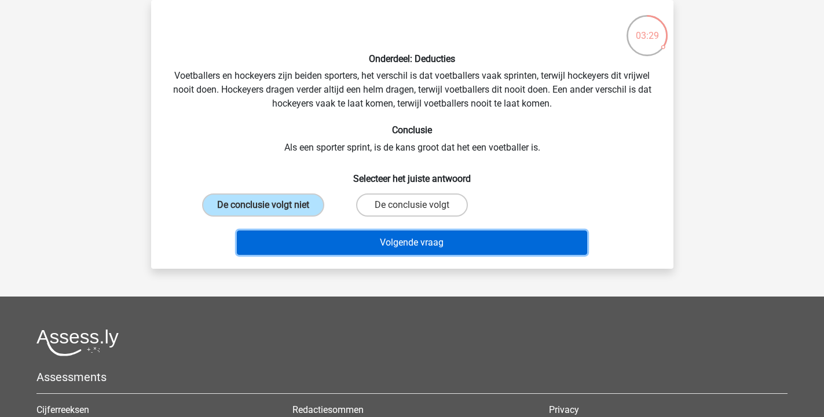
click at [394, 245] on button "Volgende vraag" at bounding box center [412, 242] width 350 height 24
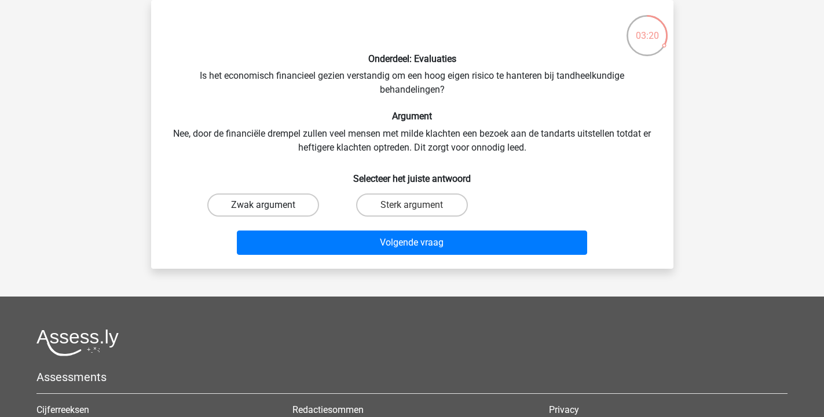
click at [296, 205] on label "Zwak argument" at bounding box center [263, 204] width 112 height 23
click at [270, 205] on input "Zwak argument" at bounding box center [267, 209] width 8 height 8
radio input "true"
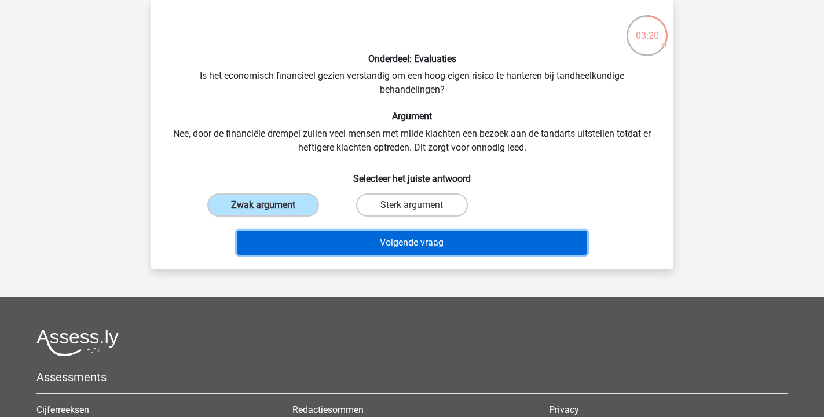
click at [358, 247] on button "Volgende vraag" at bounding box center [412, 242] width 350 height 24
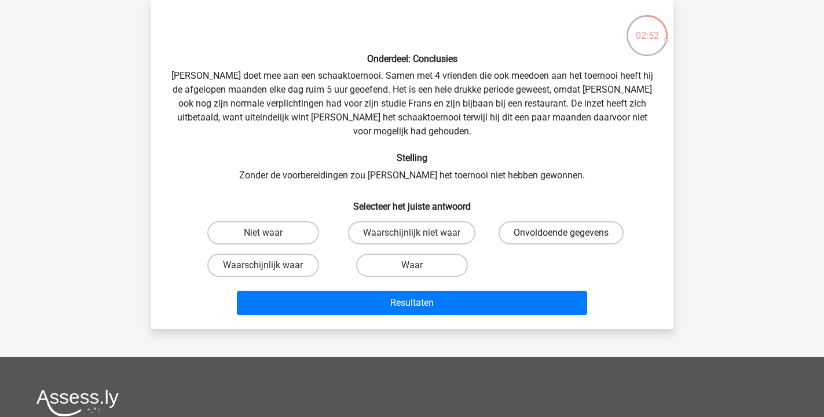
click at [556, 226] on label "Onvoldoende gegevens" at bounding box center [560, 232] width 125 height 23
click at [561, 233] on input "Onvoldoende gegevens" at bounding box center [565, 237] width 8 height 8
radio input "true"
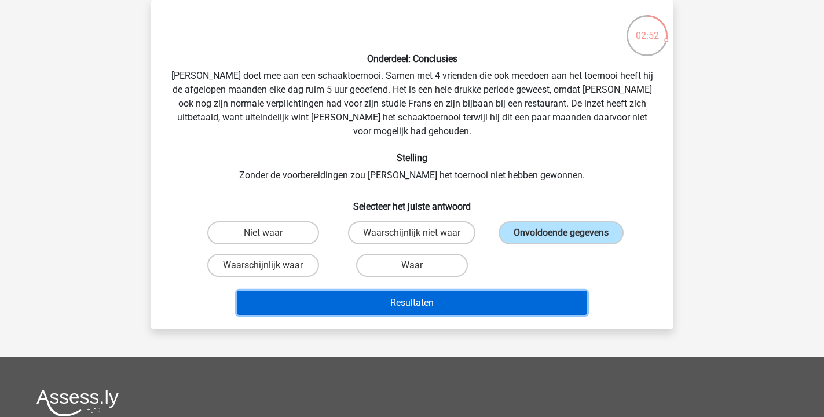
click at [505, 291] on button "Resultaten" at bounding box center [412, 303] width 350 height 24
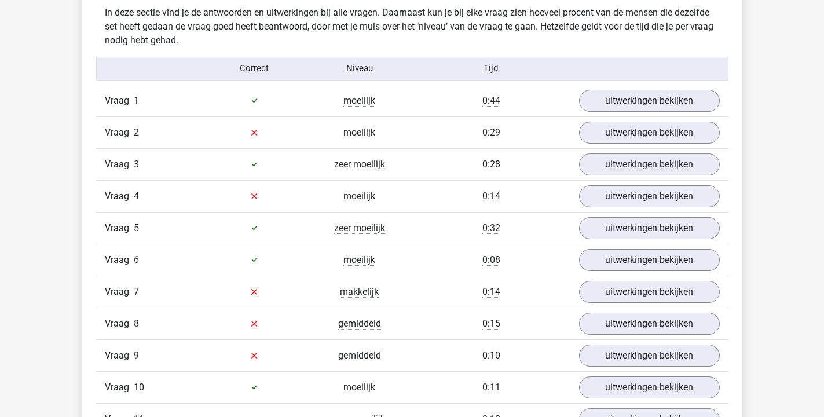
scroll to position [914, 0]
click at [628, 107] on link "uitwerkingen bekijken" at bounding box center [648, 99] width 161 height 25
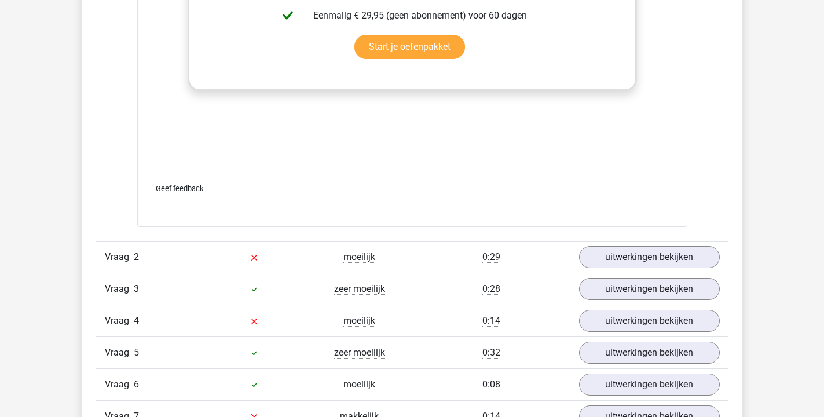
scroll to position [1492, 0]
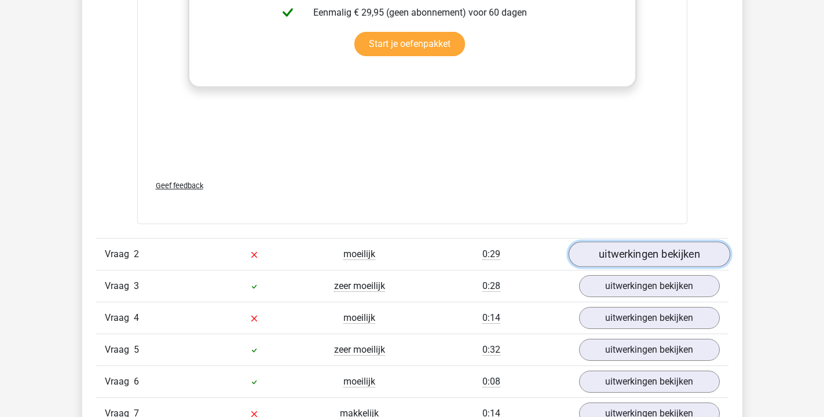
click at [619, 253] on link "uitwerkingen bekijken" at bounding box center [648, 253] width 161 height 25
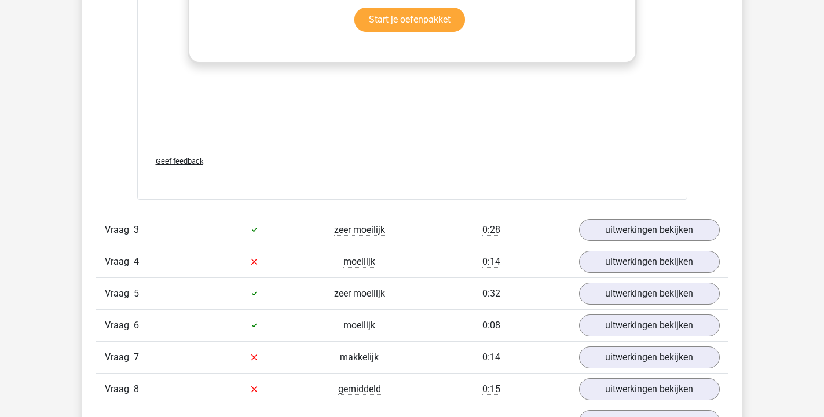
scroll to position [2171, 0]
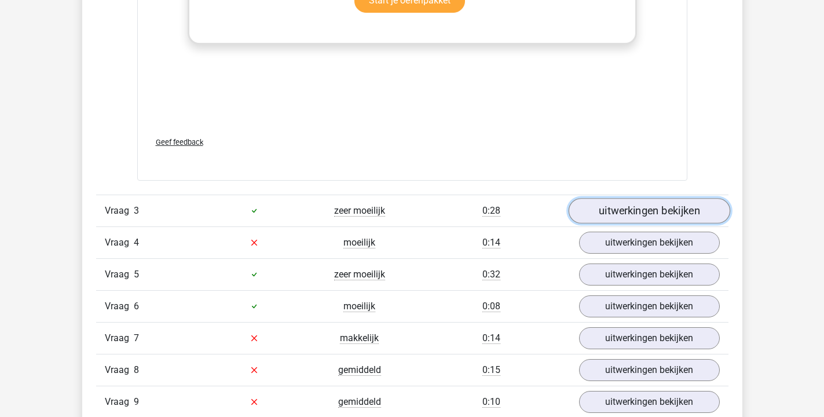
click at [654, 204] on link "uitwerkingen bekijken" at bounding box center [648, 210] width 161 height 25
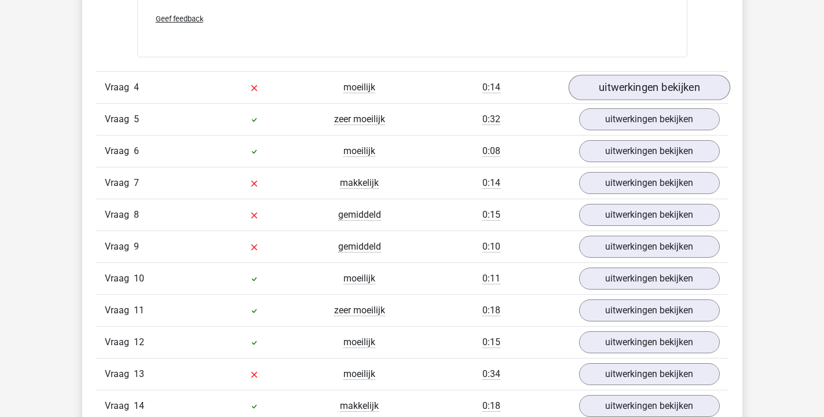
scroll to position [3049, 0]
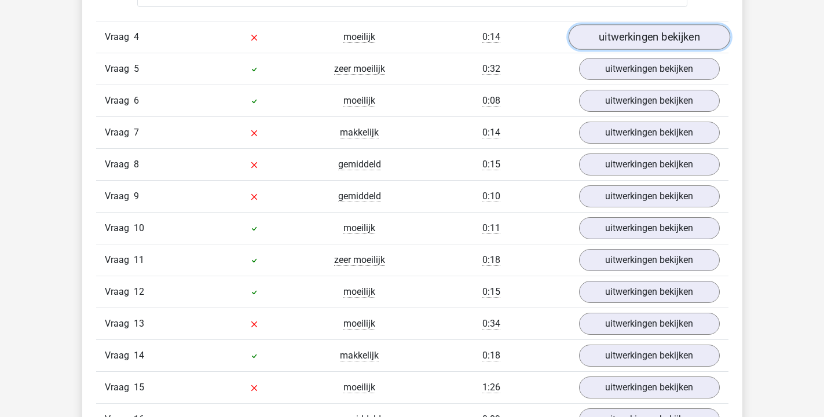
click at [643, 41] on link "uitwerkingen bekijken" at bounding box center [648, 36] width 161 height 25
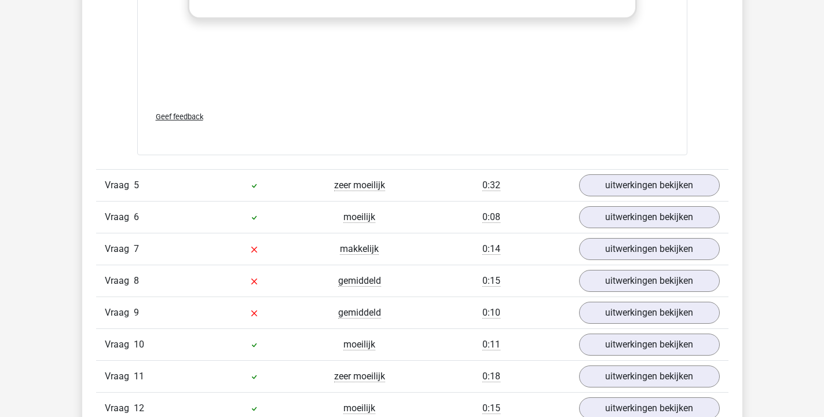
scroll to position [3657, 0]
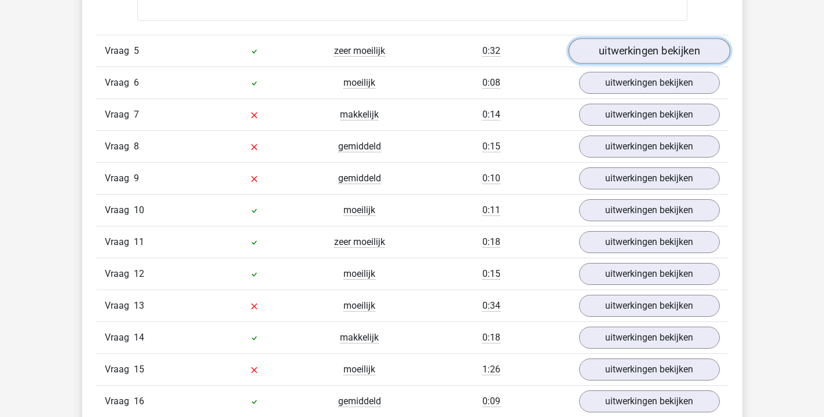
click at [648, 53] on link "uitwerkingen bekijken" at bounding box center [648, 50] width 161 height 25
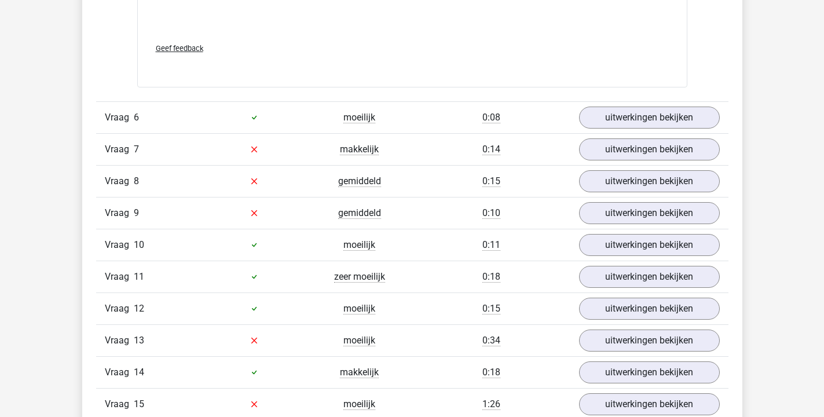
scroll to position [4283, 0]
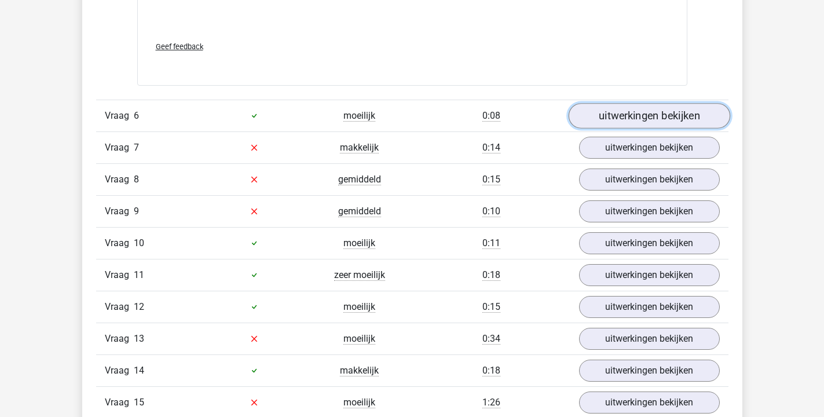
click at [665, 108] on link "uitwerkingen bekijken" at bounding box center [648, 115] width 161 height 25
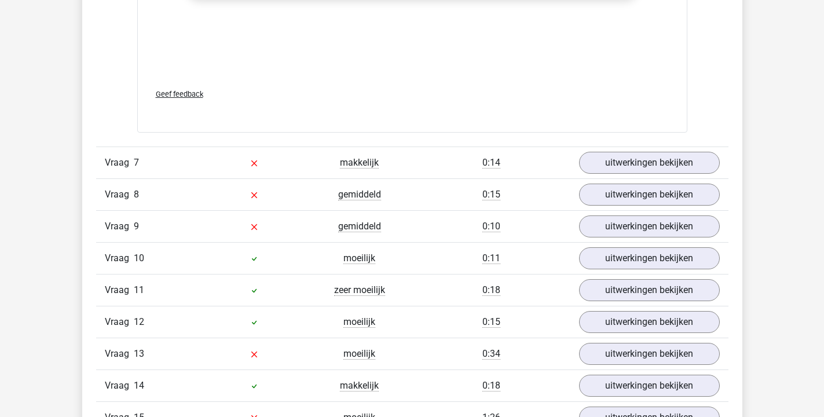
scroll to position [4887, 0]
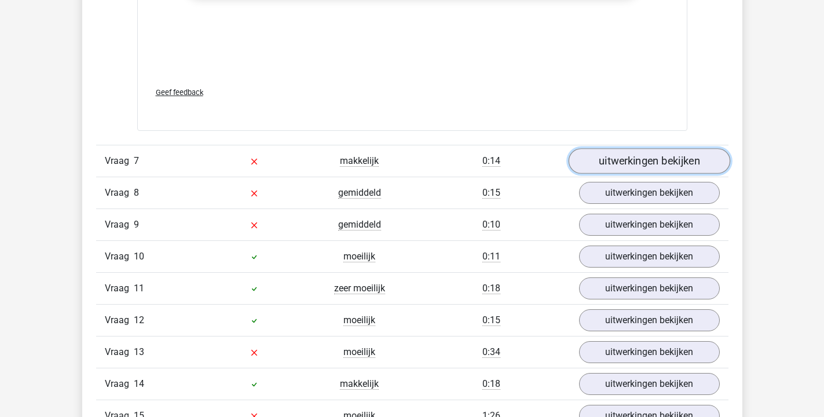
click at [696, 167] on link "uitwerkingen bekijken" at bounding box center [648, 160] width 161 height 25
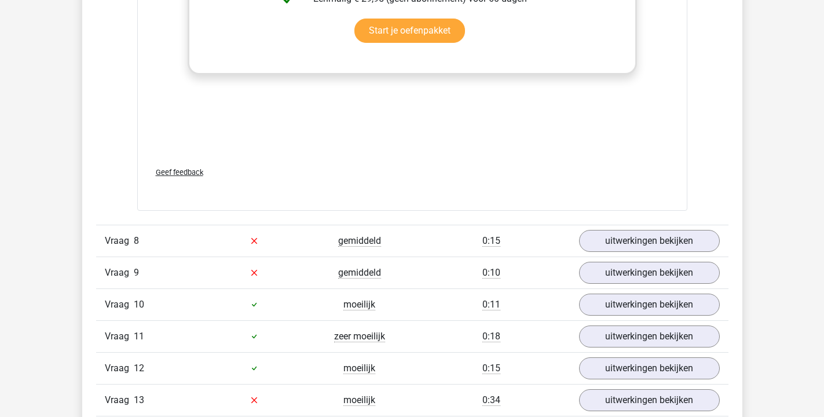
scroll to position [5457, 0]
click at [659, 227] on link "uitwerkingen bekijken" at bounding box center [648, 239] width 161 height 25
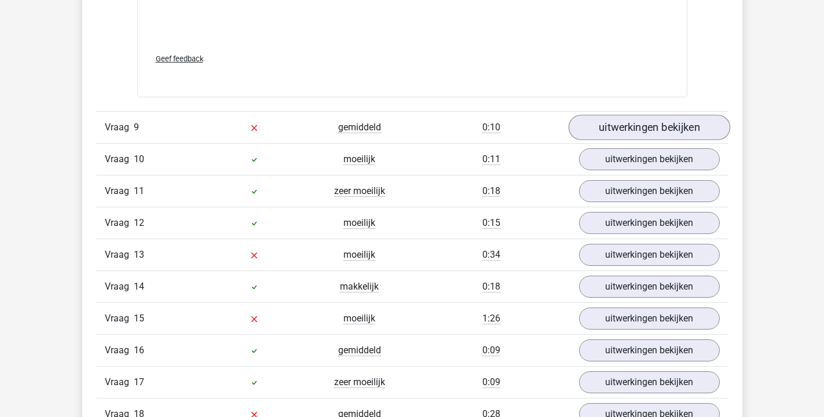
scroll to position [6228, 0]
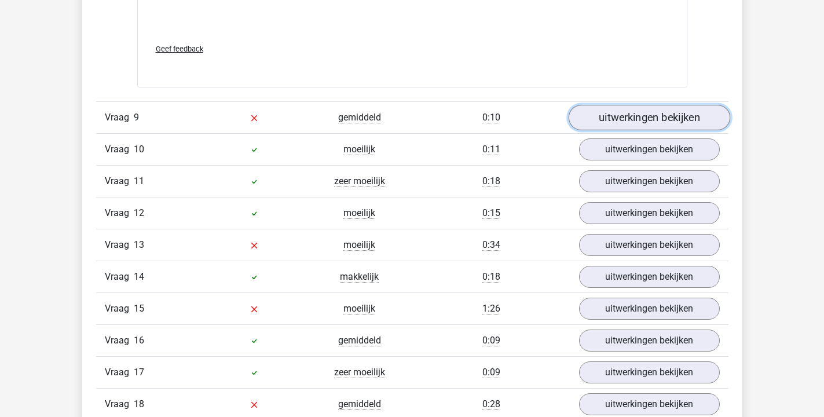
click at [622, 105] on link "uitwerkingen bekijken" at bounding box center [648, 117] width 161 height 25
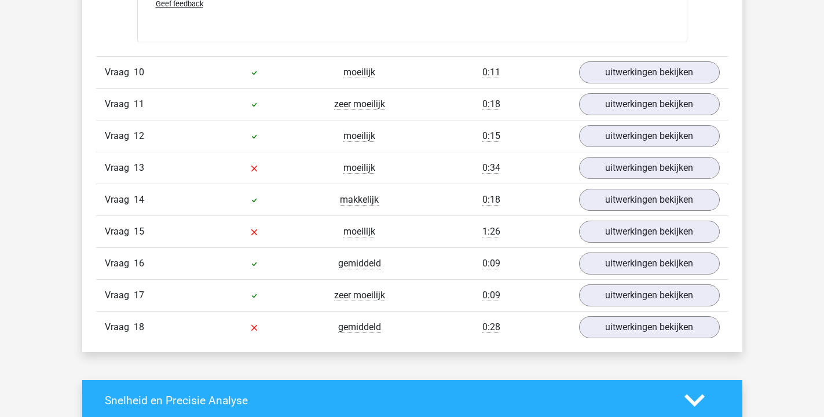
scroll to position [6898, 0]
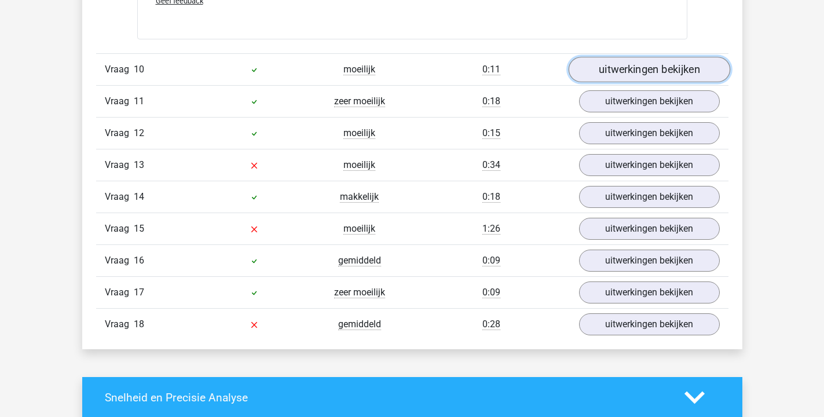
click at [633, 57] on link "uitwerkingen bekijken" at bounding box center [648, 69] width 161 height 25
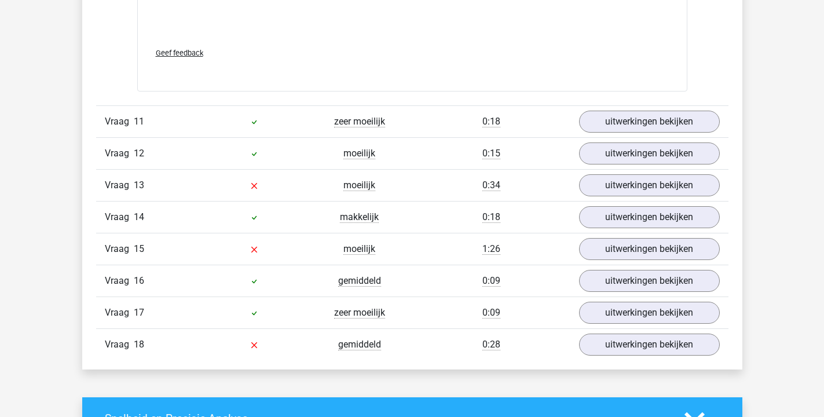
scroll to position [7468, 0]
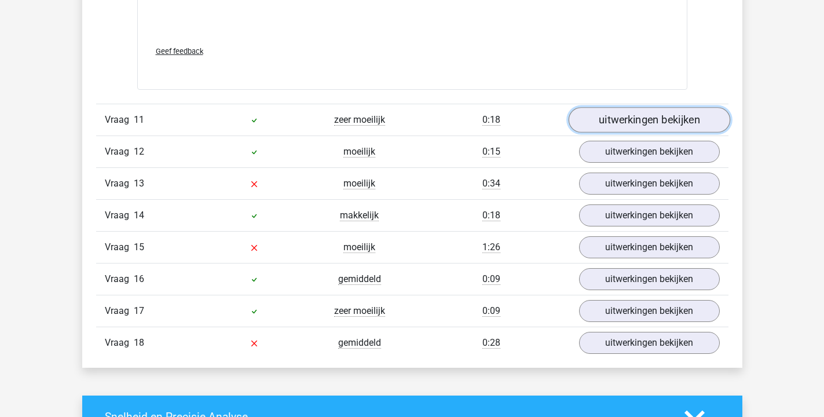
click at [645, 108] on link "uitwerkingen bekijken" at bounding box center [648, 120] width 161 height 25
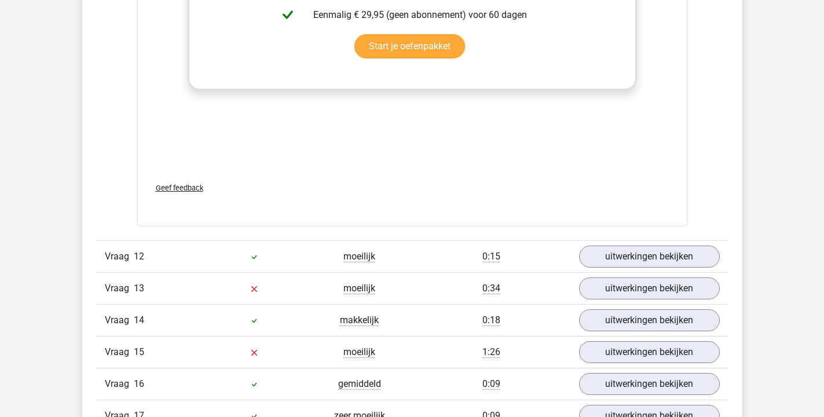
scroll to position [8054, 0]
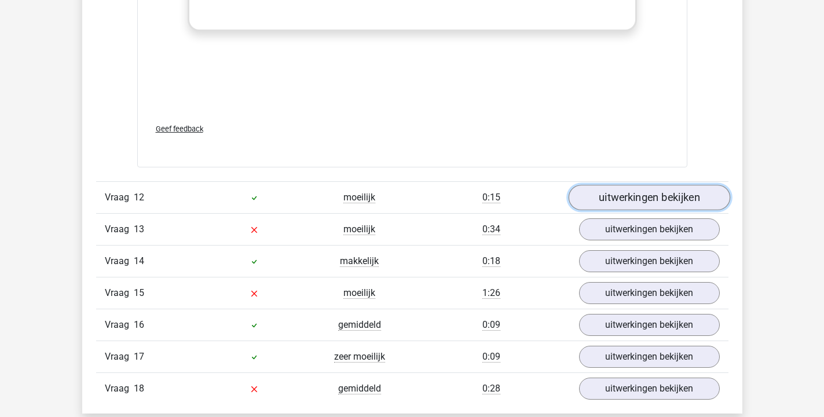
click at [626, 185] on link "uitwerkingen bekijken" at bounding box center [648, 197] width 161 height 25
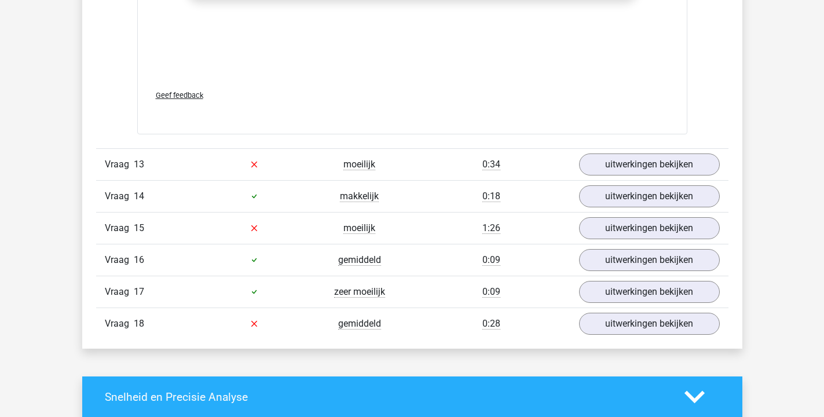
scroll to position [8737, 0]
click at [615, 151] on link "uitwerkingen bekijken" at bounding box center [648, 163] width 161 height 25
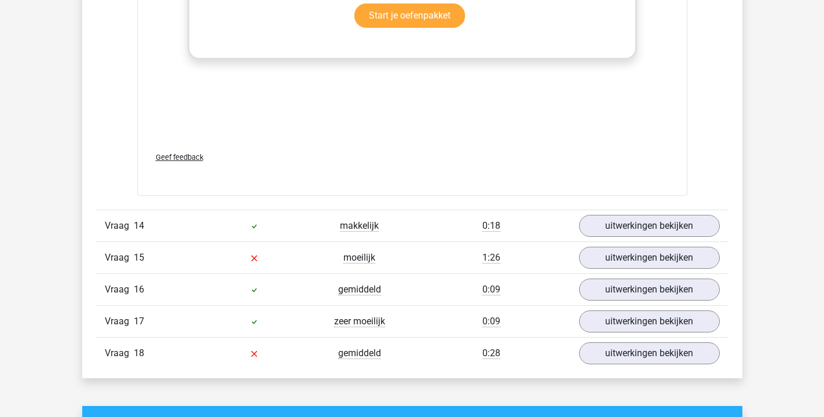
scroll to position [9366, 0]
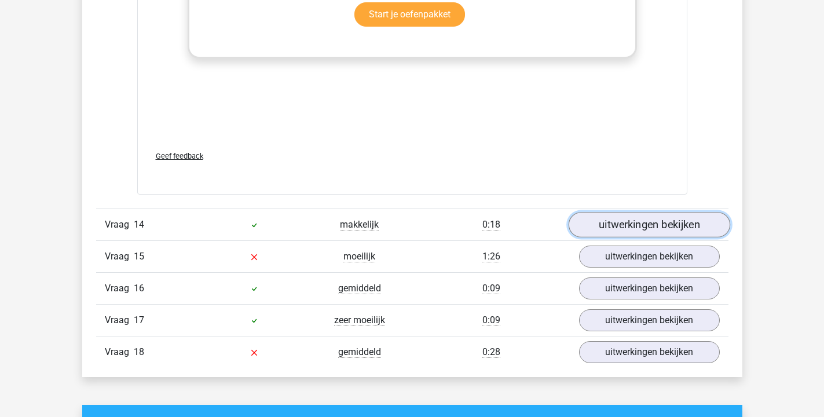
click at [628, 212] on link "uitwerkingen bekijken" at bounding box center [648, 224] width 161 height 25
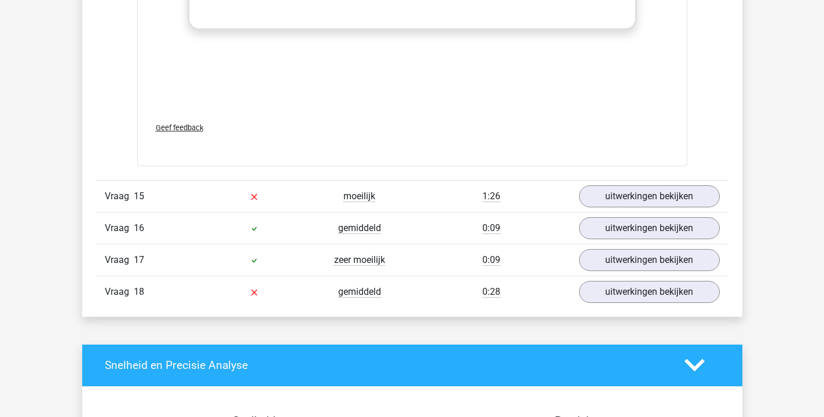
scroll to position [10046, 0]
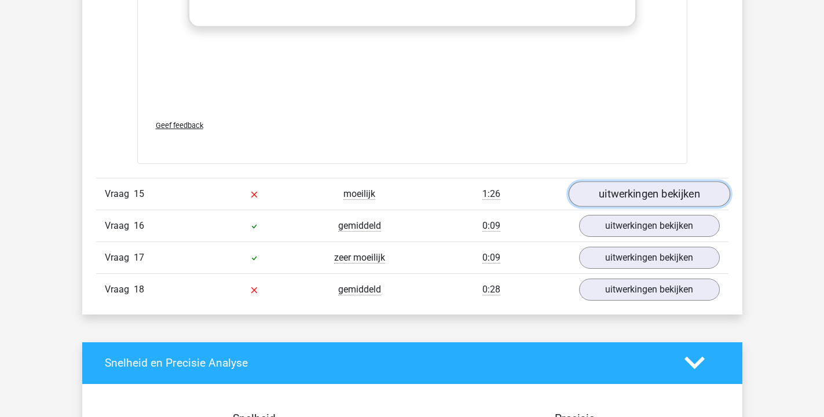
click at [632, 182] on link "uitwerkingen bekijken" at bounding box center [648, 193] width 161 height 25
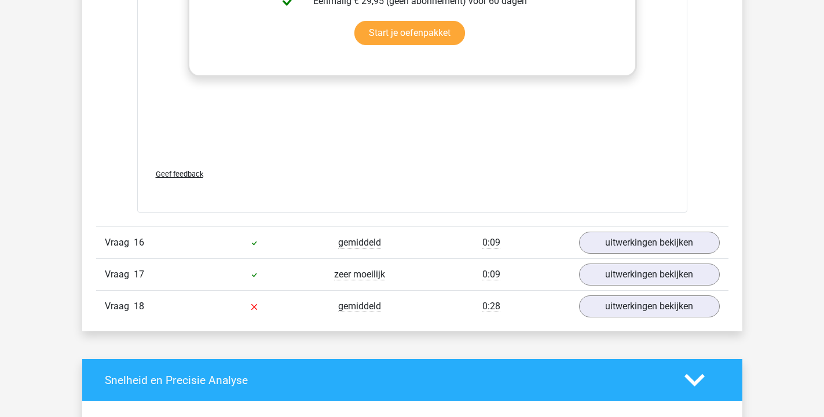
scroll to position [10667, 0]
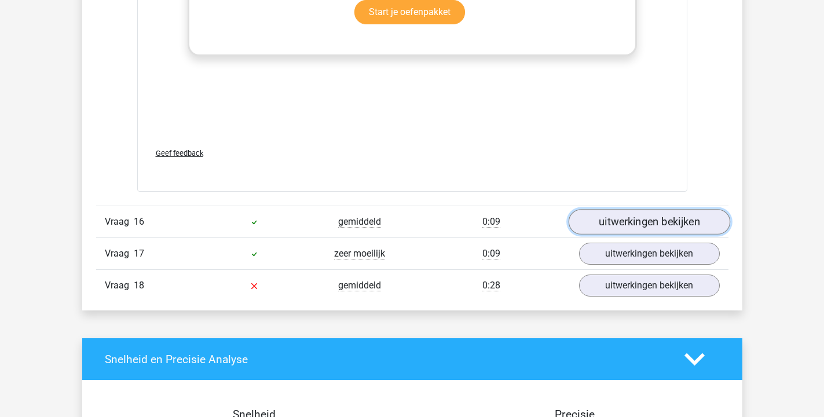
click at [650, 209] on link "uitwerkingen bekijken" at bounding box center [648, 221] width 161 height 25
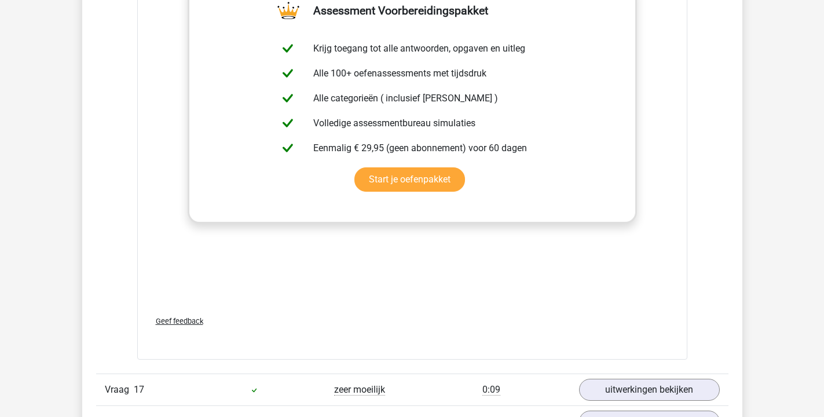
scroll to position [11242, 0]
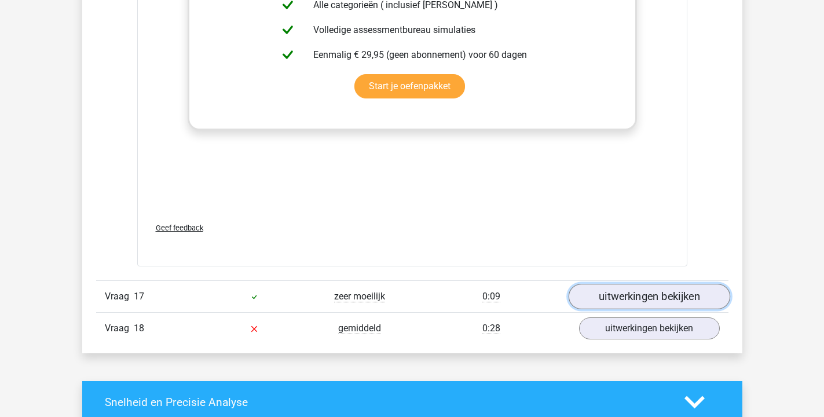
click at [633, 284] on link "uitwerkingen bekijken" at bounding box center [648, 296] width 161 height 25
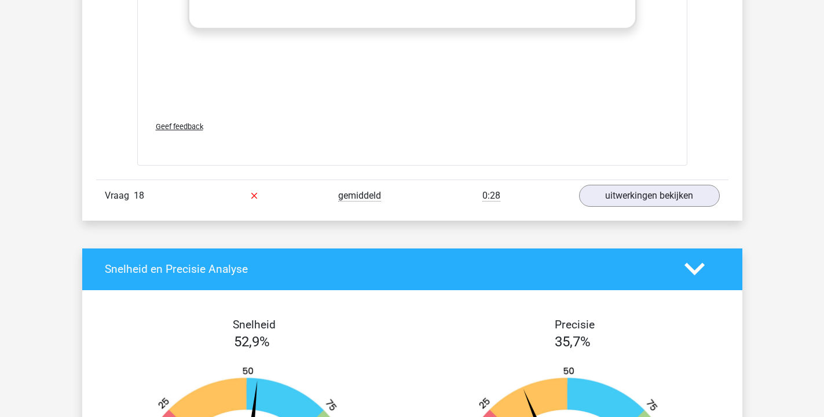
scroll to position [11985, 0]
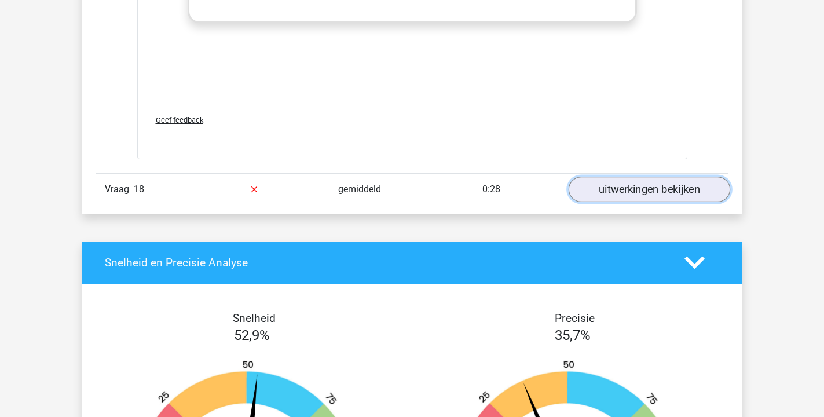
click at [627, 178] on link "uitwerkingen bekijken" at bounding box center [648, 189] width 161 height 25
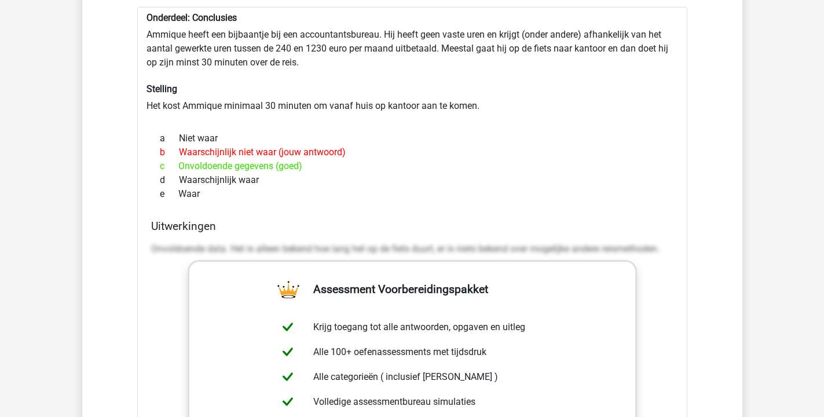
scroll to position [8363, 0]
